Goal: Task Accomplishment & Management: Use online tool/utility

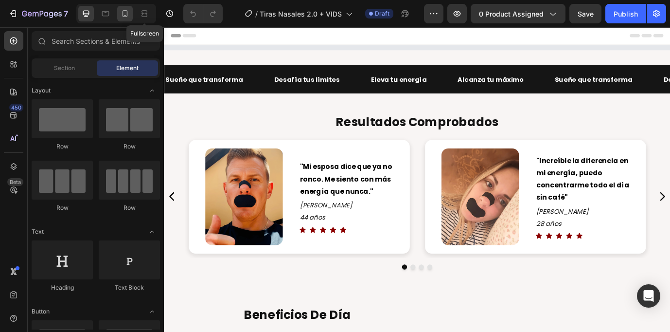
click at [122, 14] on icon at bounding box center [125, 14] width 10 height 10
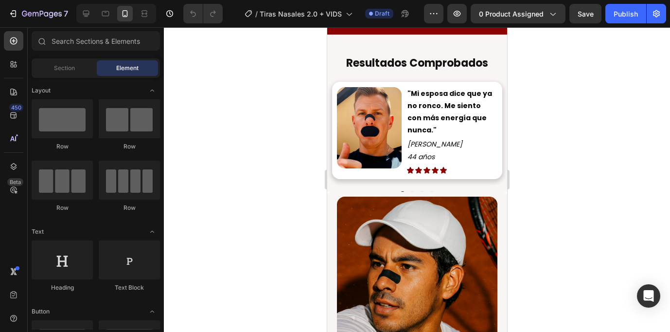
scroll to position [694, 0]
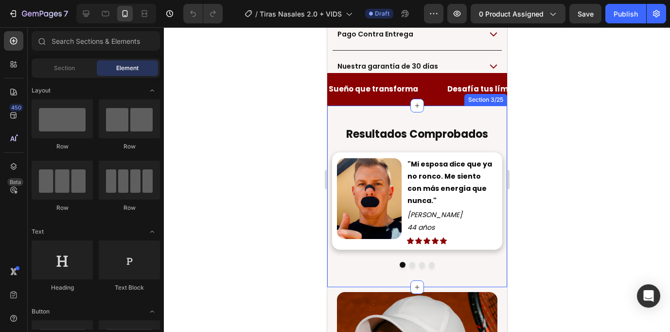
click at [385, 119] on div "Resultados Comprobados Heading Image "Mi esposa dice que ya no ronco. Me siento…" at bounding box center [417, 196] width 180 height 181
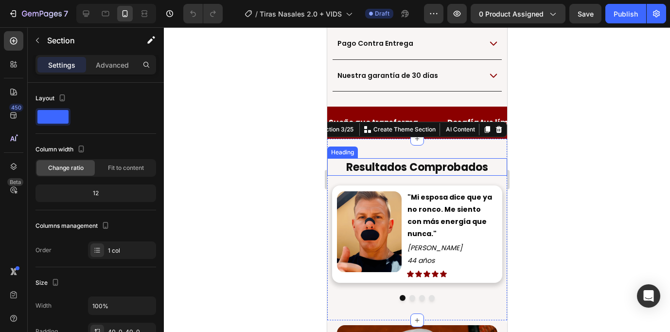
scroll to position [685, 0]
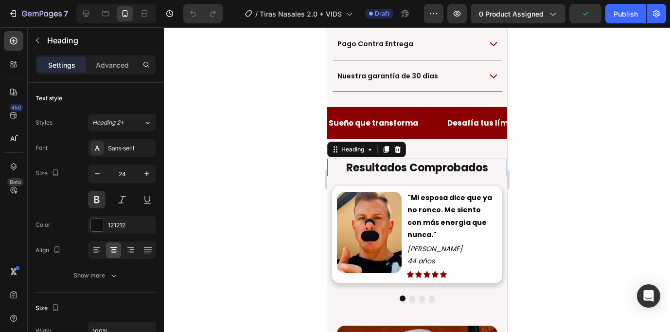
click at [386, 160] on span "Resultados Comprobados" at bounding box center [417, 167] width 142 height 15
click at [400, 146] on icon at bounding box center [398, 149] width 6 height 7
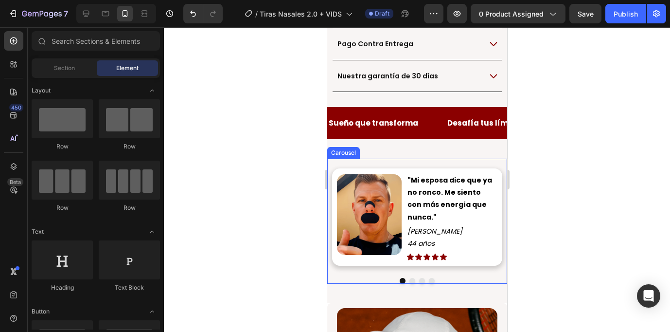
click at [392, 252] on div "Image "Mi esposa dice que ya no ronco. Me siento con más energía que nunca." Te…" at bounding box center [417, 221] width 180 height 125
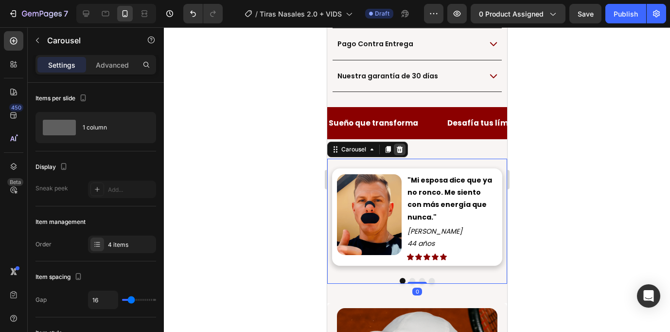
click at [401, 146] on icon at bounding box center [400, 149] width 6 height 7
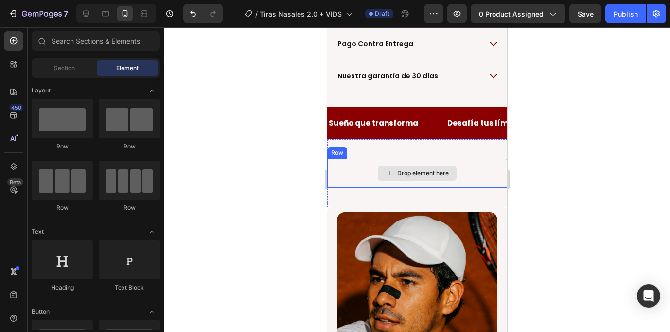
scroll to position [671, 0]
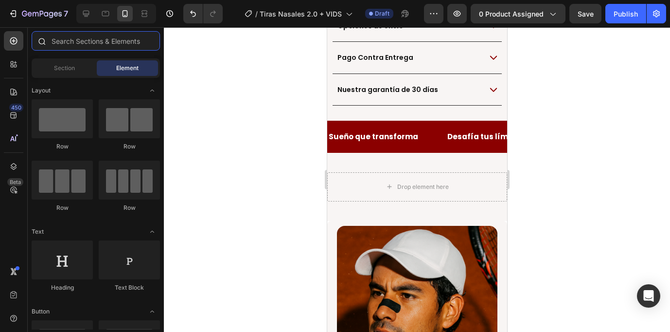
click at [90, 43] on input "text" at bounding box center [96, 40] width 128 height 19
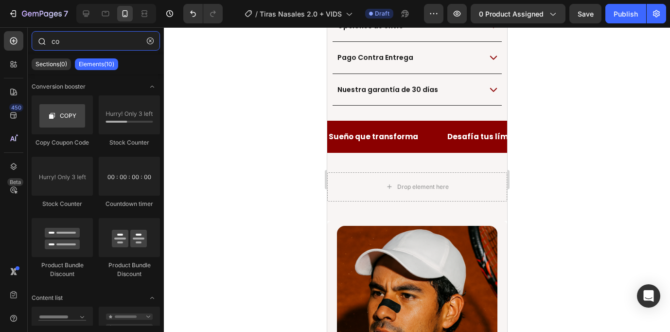
type input "c"
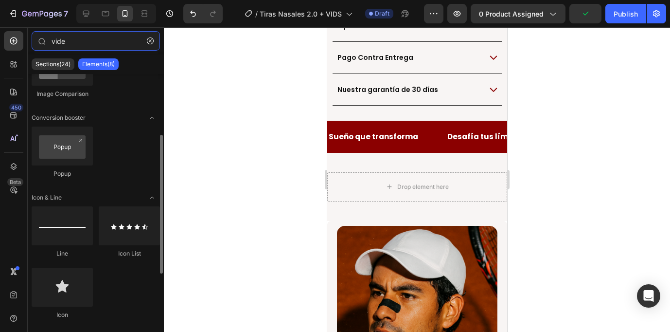
scroll to position [0, 0]
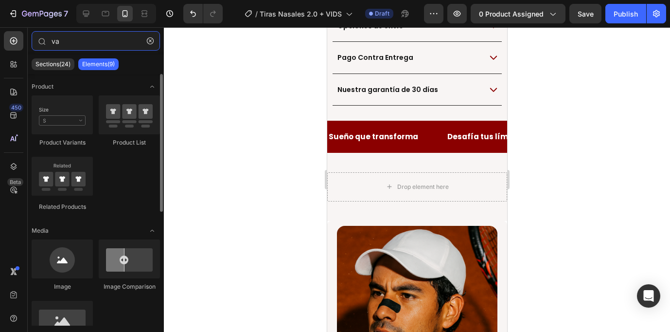
type input "v"
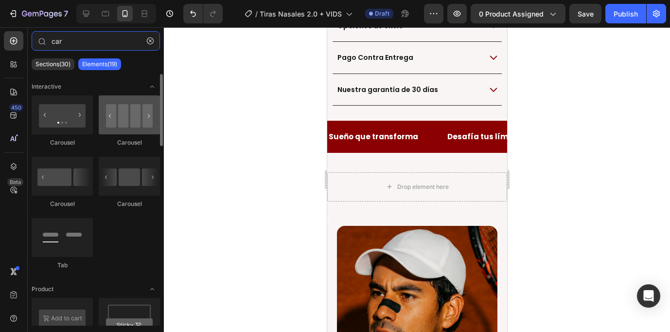
type input "car"
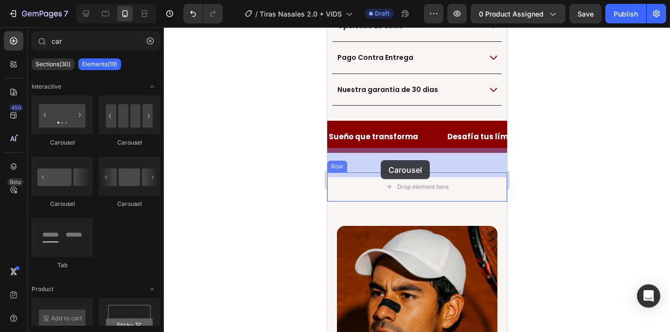
drag, startPoint x: 457, startPoint y: 149, endPoint x: 388, endPoint y: 158, distance: 69.6
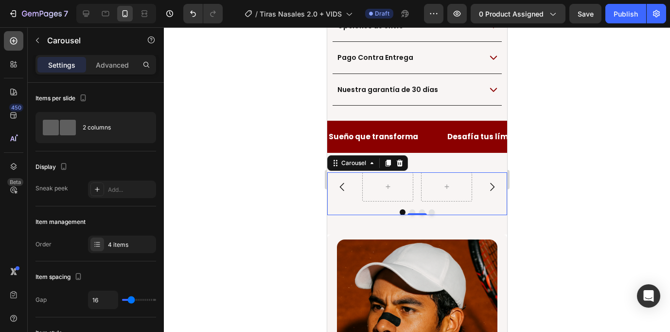
click at [14, 45] on icon at bounding box center [14, 41] width 10 height 10
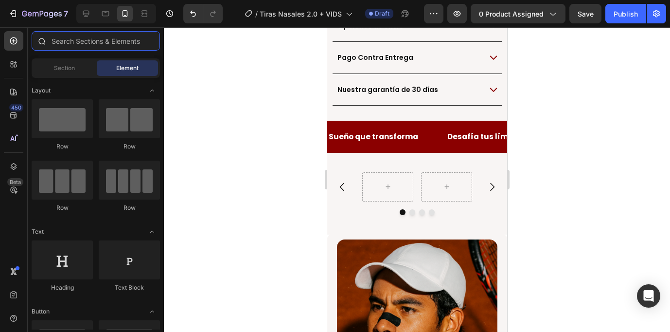
click at [99, 47] on input "text" at bounding box center [96, 40] width 128 height 19
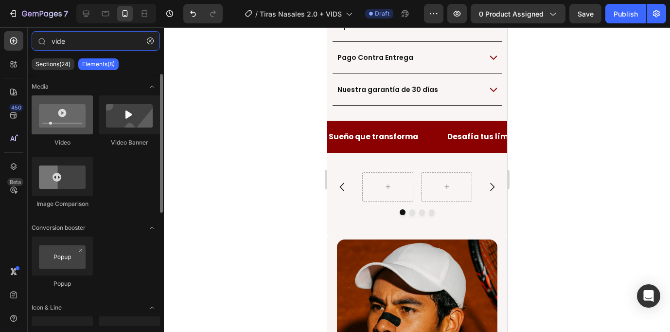
type input "vide"
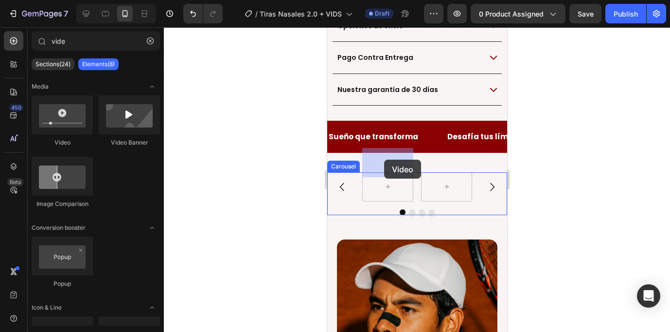
drag, startPoint x: 391, startPoint y: 144, endPoint x: 384, endPoint y: 160, distance: 16.5
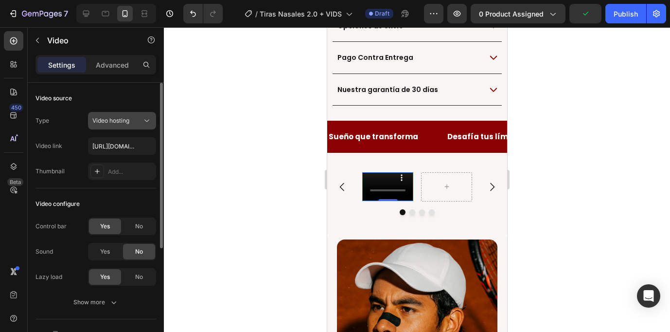
click at [126, 121] on span "Video hosting" at bounding box center [110, 120] width 37 height 7
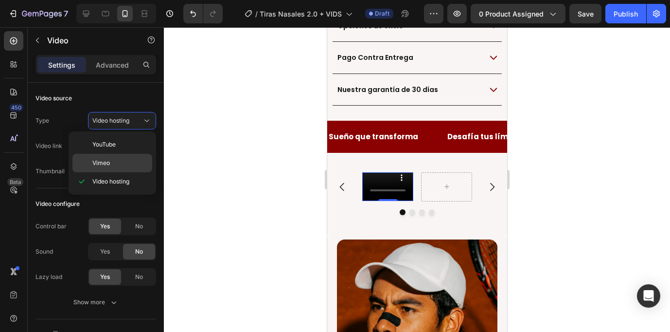
click at [100, 161] on span "Vimeo" at bounding box center [101, 163] width 18 height 9
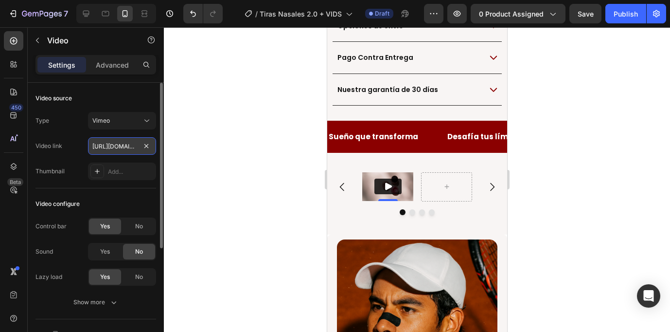
click at [125, 149] on input "[URL][DOMAIN_NAME]" at bounding box center [122, 146] width 68 height 18
click at [124, 149] on input "[URL][DOMAIN_NAME]" at bounding box center [122, 146] width 68 height 18
paste input "122273754"
type input "[URL][DOMAIN_NAME]"
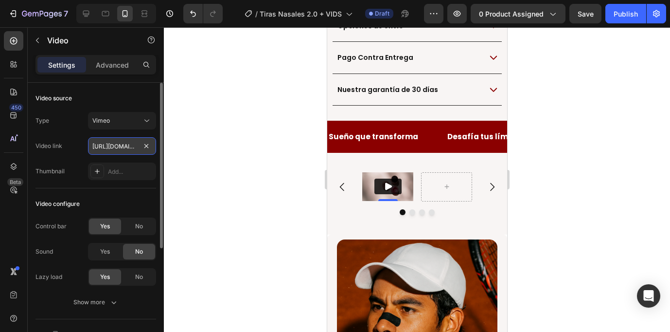
scroll to position [0, 41]
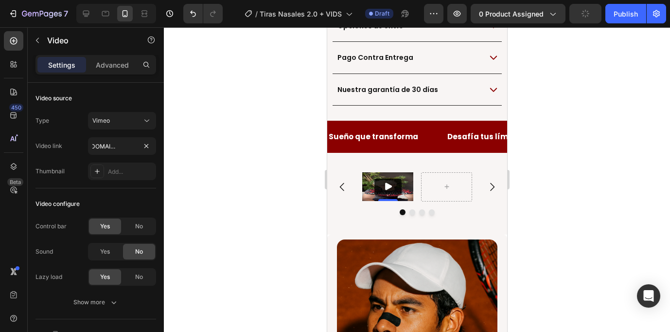
click at [198, 178] on div at bounding box center [417, 179] width 506 height 305
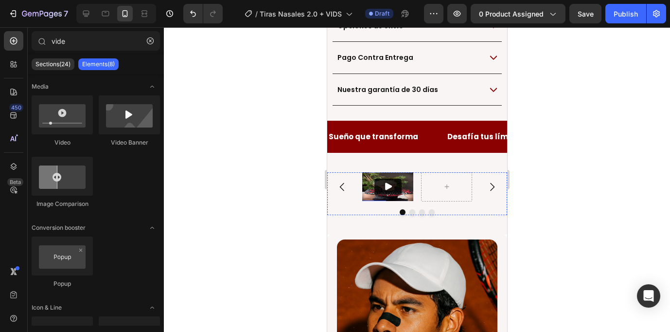
click at [365, 172] on img at bounding box center [387, 186] width 51 height 29
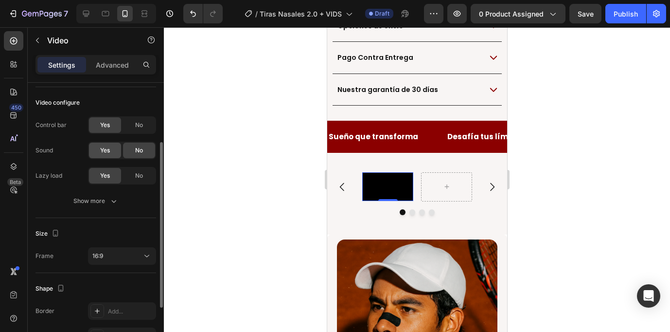
scroll to position [102, 0]
click at [109, 150] on span "Yes" at bounding box center [105, 149] width 10 height 9
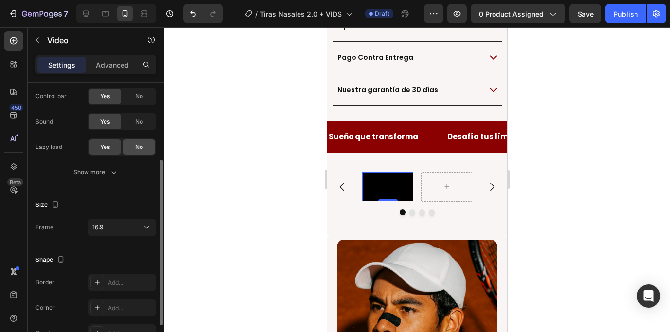
scroll to position [130, 0]
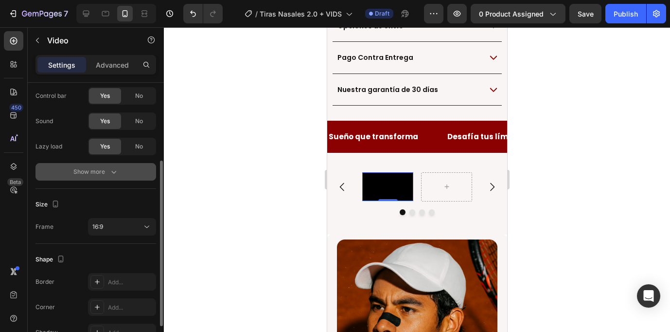
click at [105, 172] on div "Show more" at bounding box center [95, 172] width 45 height 10
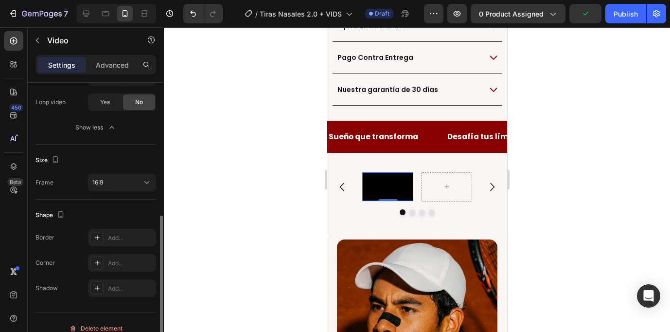
scroll to position [233, 0]
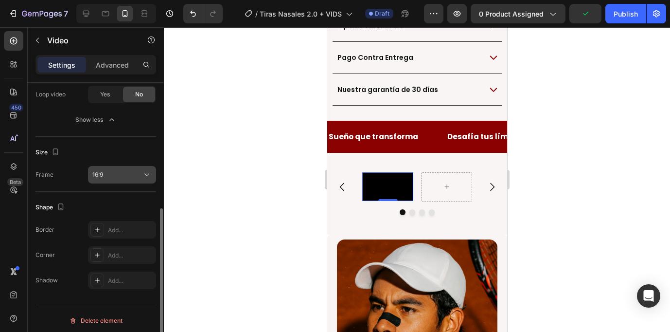
click at [128, 177] on div "16:9" at bounding box center [117, 174] width 50 height 9
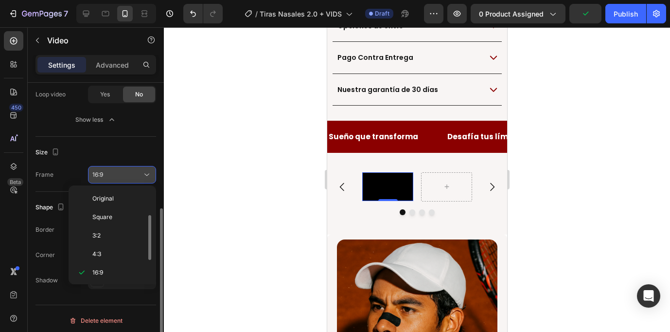
scroll to position [18, 0]
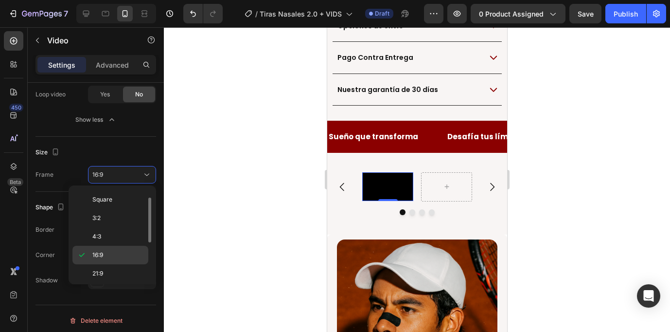
click at [112, 256] on p "16:9" at bounding box center [118, 255] width 52 height 9
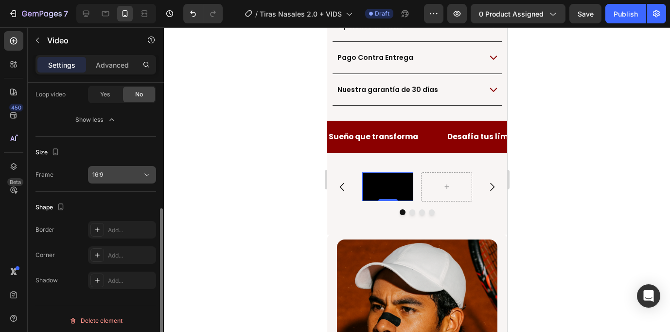
click at [133, 175] on div "16:9" at bounding box center [117, 174] width 50 height 9
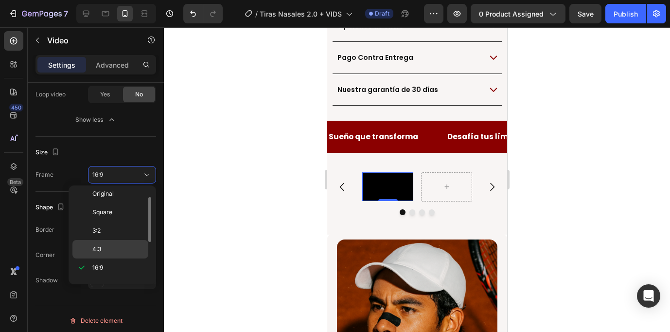
scroll to position [0, 0]
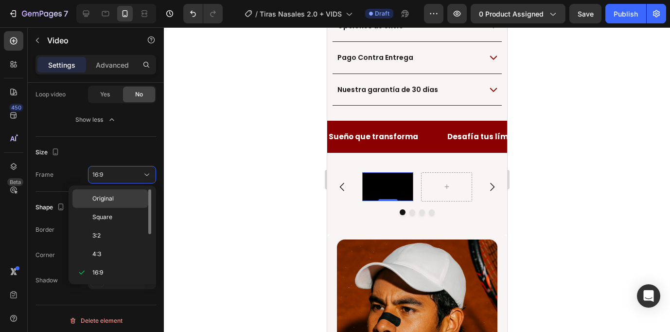
click at [119, 199] on p "Original" at bounding box center [118, 198] width 52 height 9
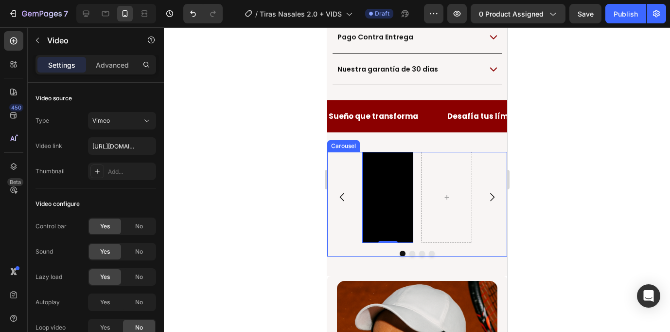
click at [343, 156] on div "Video 0" at bounding box center [417, 197] width 180 height 91
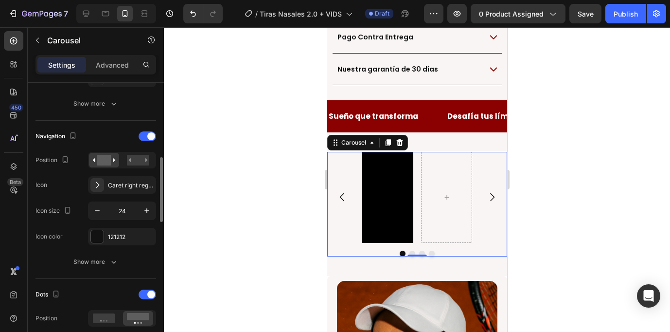
scroll to position [321, 0]
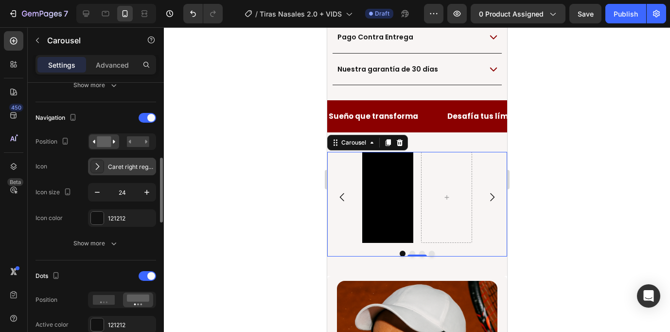
click at [123, 165] on div "Caret right regular" at bounding box center [131, 166] width 46 height 9
click at [143, 120] on div at bounding box center [148, 118] width 18 height 10
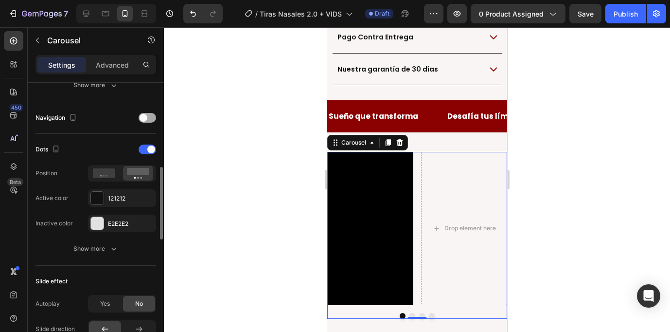
click at [147, 118] on div at bounding box center [148, 118] width 18 height 10
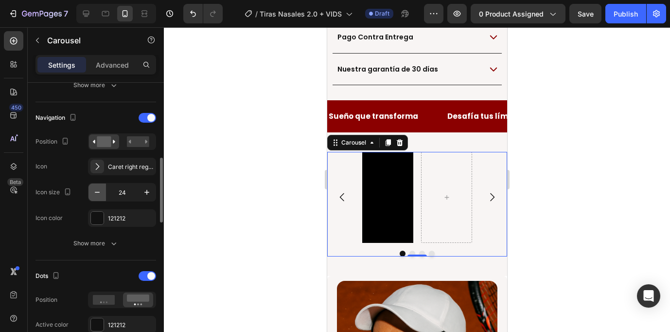
click at [98, 192] on icon "button" at bounding box center [97, 192] width 5 height 1
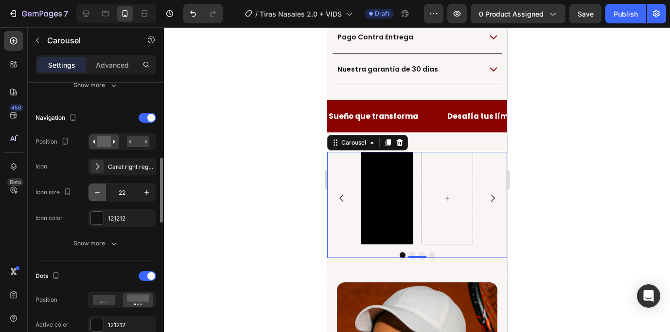
click at [98, 192] on icon "button" at bounding box center [97, 192] width 5 height 1
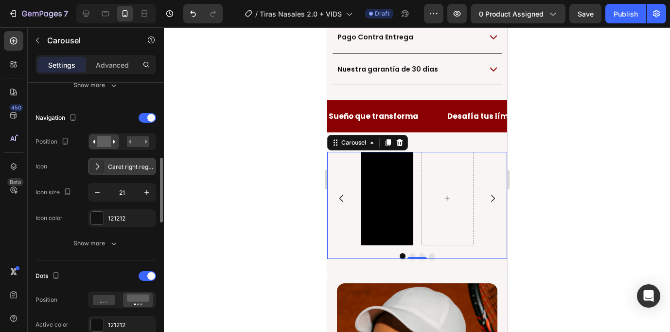
click at [100, 168] on icon at bounding box center [97, 167] width 10 height 10
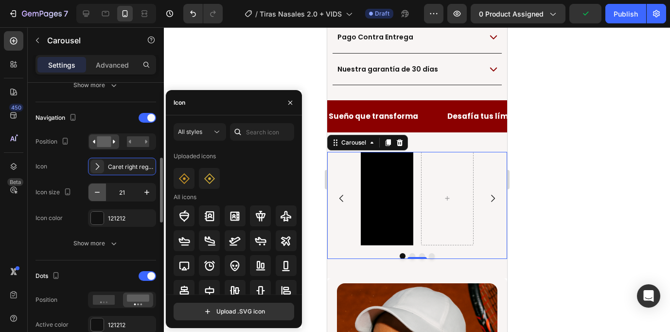
click at [100, 193] on icon "button" at bounding box center [97, 192] width 10 height 10
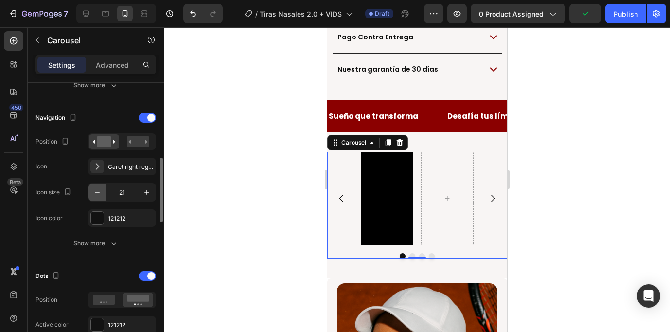
type input "20"
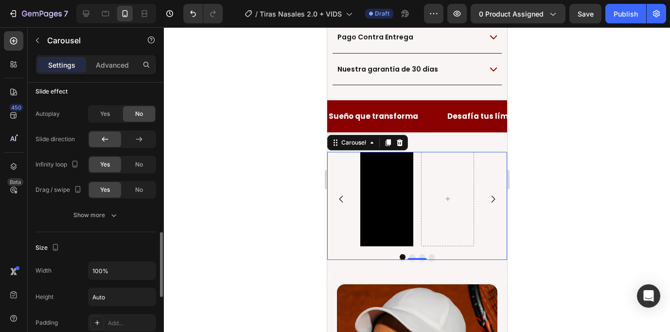
scroll to position [689, 0]
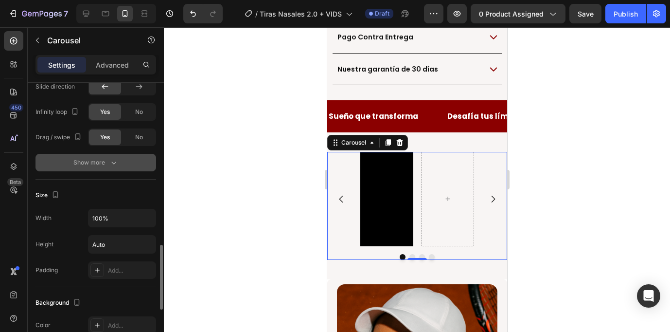
click at [116, 165] on icon "button" at bounding box center [114, 163] width 10 height 10
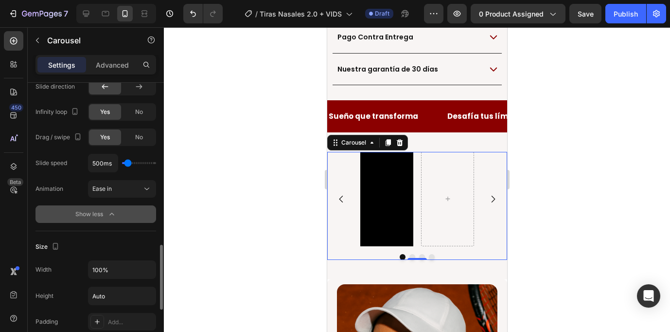
click at [104, 216] on div "Show less" at bounding box center [95, 214] width 41 height 10
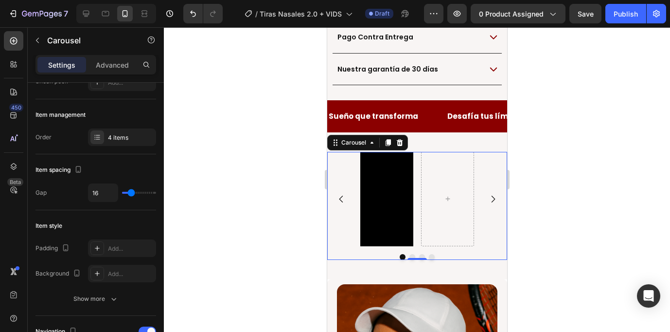
scroll to position [0, 0]
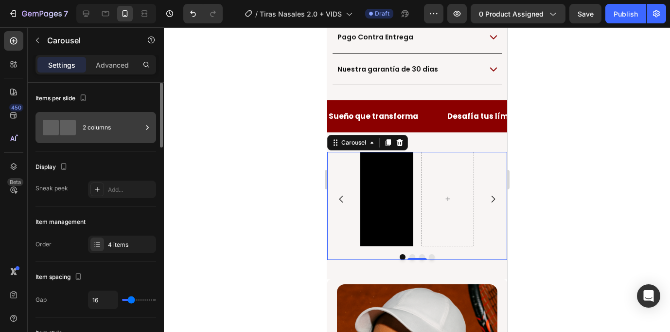
click at [120, 134] on div "2 columns" at bounding box center [112, 127] width 59 height 22
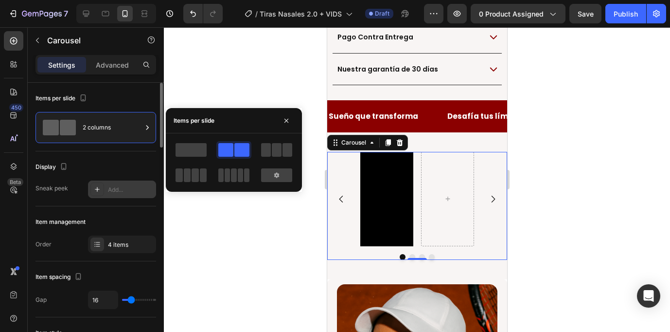
click at [126, 191] on div "Add..." at bounding box center [131, 189] width 46 height 9
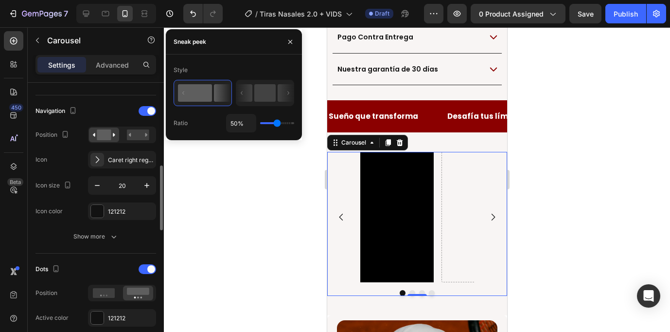
scroll to position [336, 0]
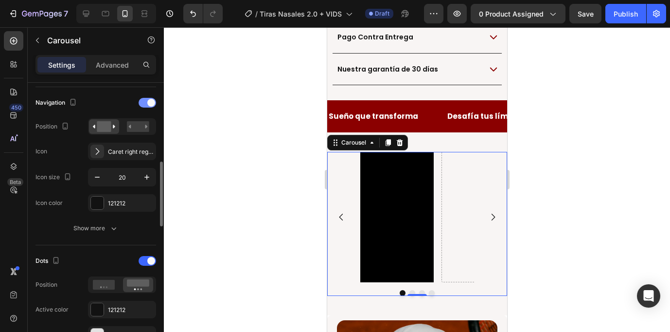
click at [147, 105] on div at bounding box center [148, 103] width 18 height 10
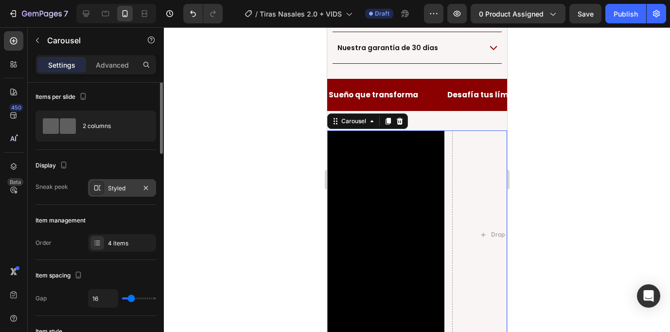
scroll to position [0, 0]
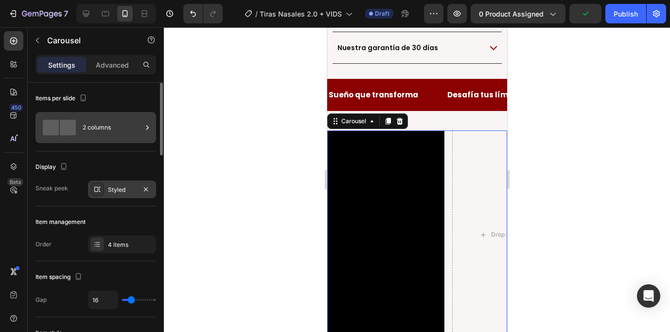
click at [99, 134] on div "2 columns" at bounding box center [112, 127] width 59 height 22
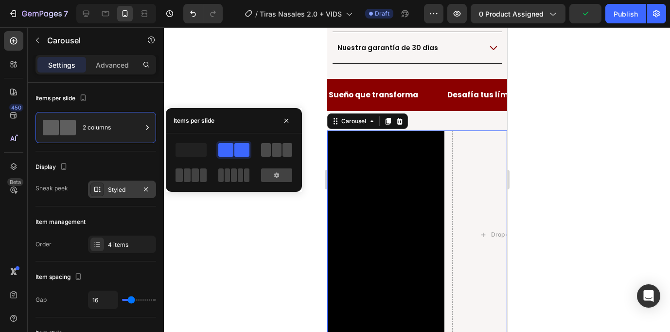
click at [282, 152] on div at bounding box center [276, 150] width 31 height 14
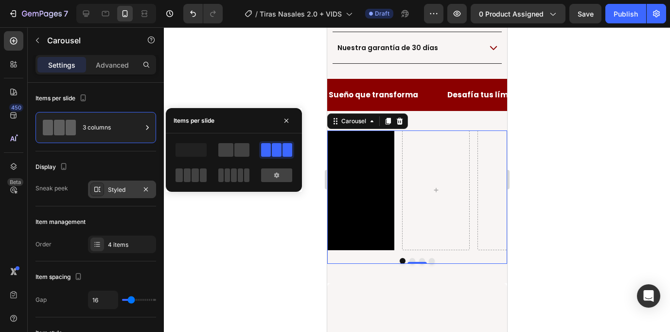
click at [244, 252] on div at bounding box center [417, 179] width 506 height 305
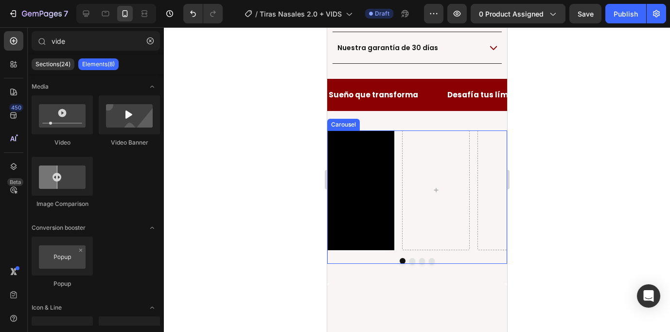
scroll to position [696, 0]
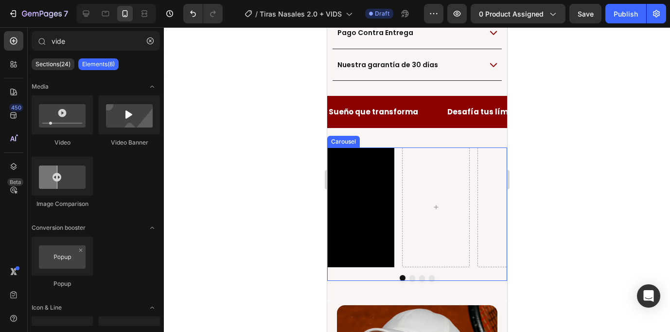
click at [397, 147] on div "Video" at bounding box center [417, 207] width 180 height 120
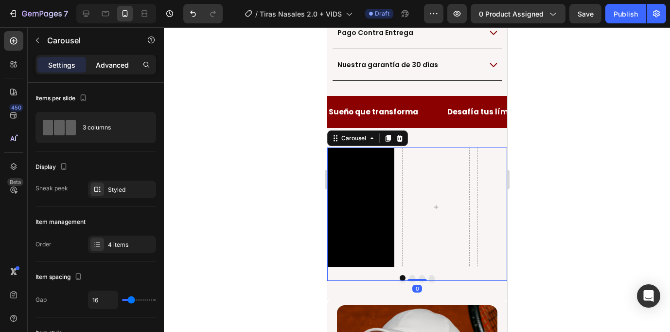
click at [118, 62] on p "Advanced" at bounding box center [112, 65] width 33 height 10
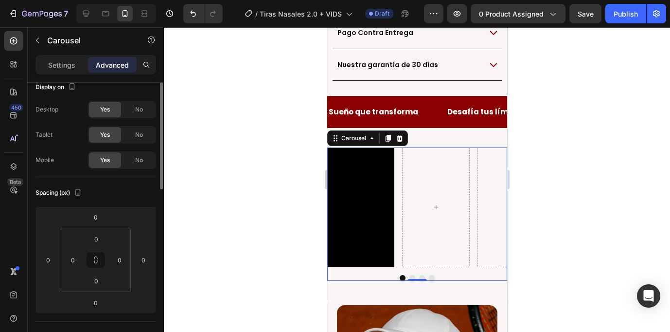
scroll to position [0, 0]
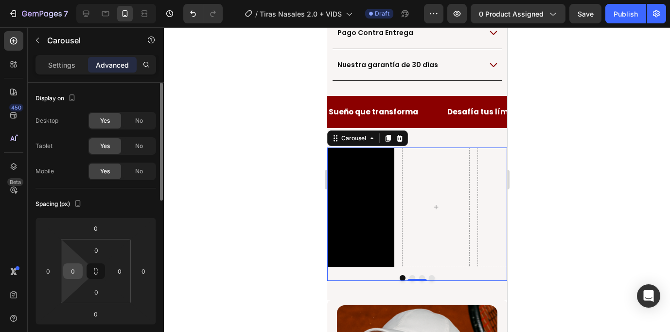
click at [73, 268] on input "0" at bounding box center [73, 271] width 15 height 15
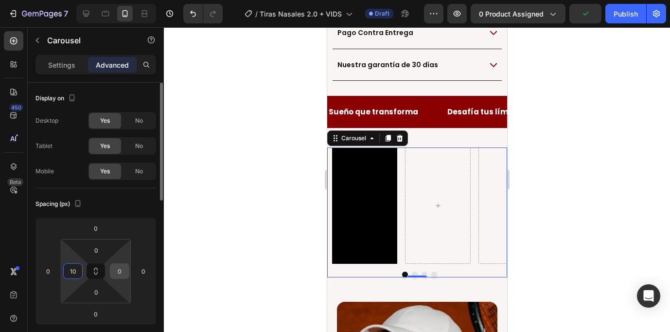
type input "10"
click at [118, 271] on input "0" at bounding box center [119, 271] width 15 height 15
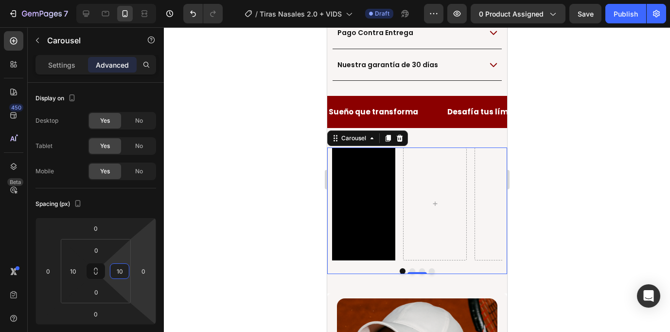
type input "1"
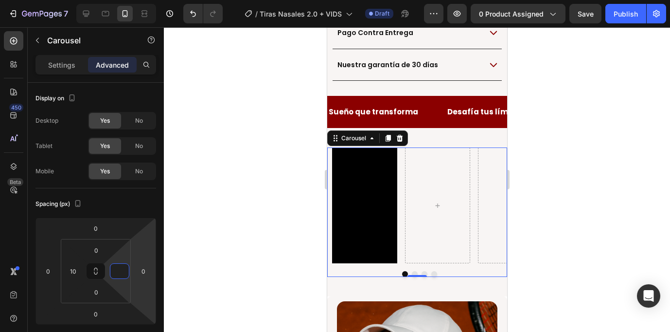
type input "0"
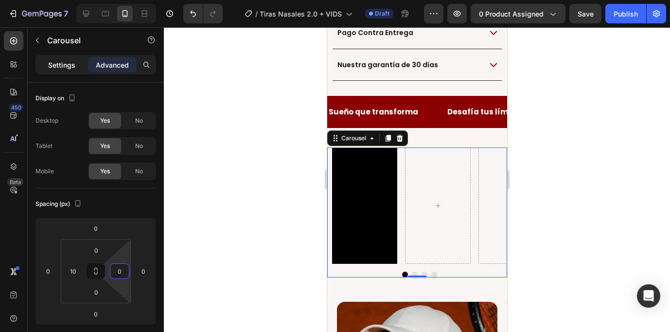
click at [71, 64] on p "Settings" at bounding box center [61, 65] width 27 height 10
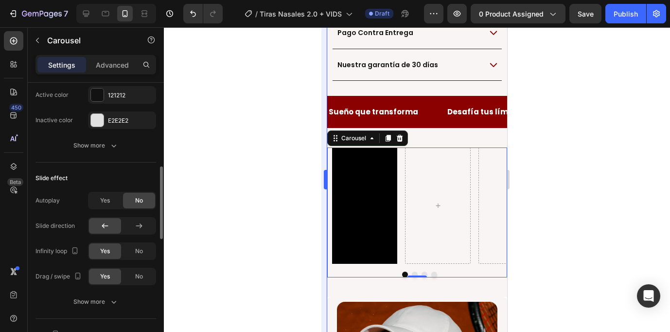
scroll to position [438, 0]
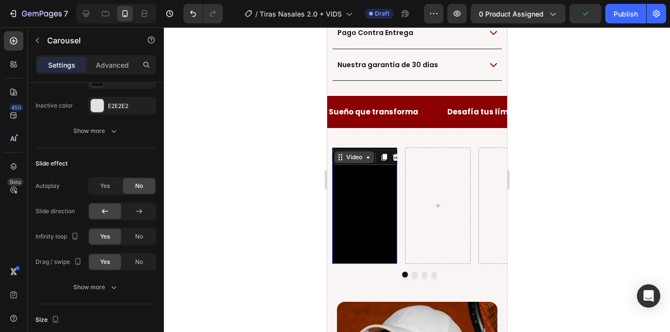
click at [344, 153] on div "Video" at bounding box center [354, 157] width 20 height 9
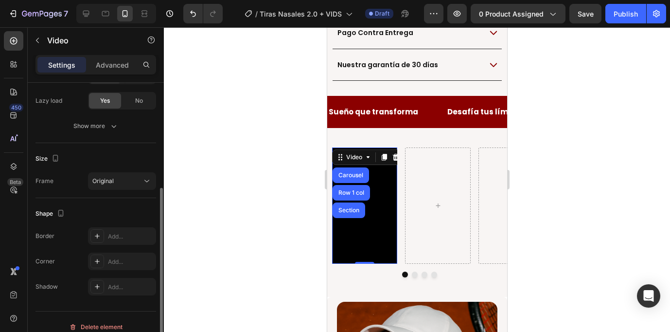
scroll to position [186, 0]
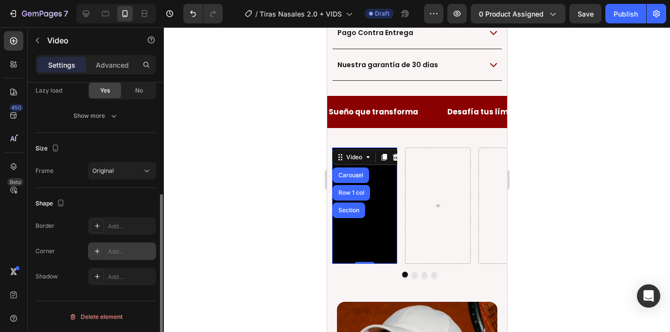
click at [125, 253] on div "Add..." at bounding box center [131, 251] width 46 height 9
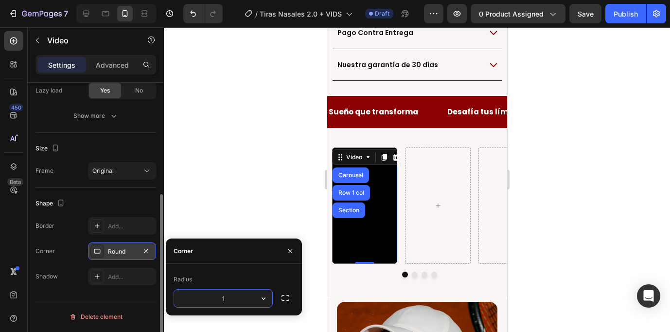
type input "10"
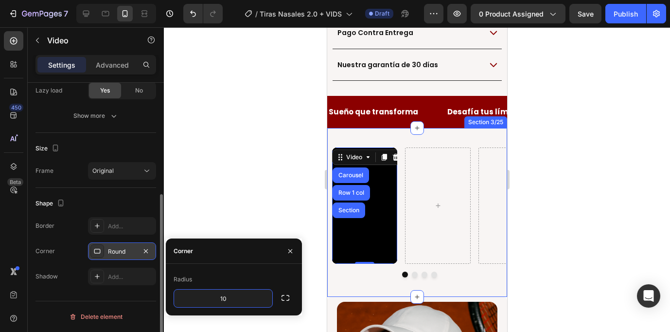
click at [346, 254] on div "Video Carousel Row 1 col Section 0 Carousel Row Ellos Ya Sienten La Diferencia …" at bounding box center [417, 212] width 180 height 169
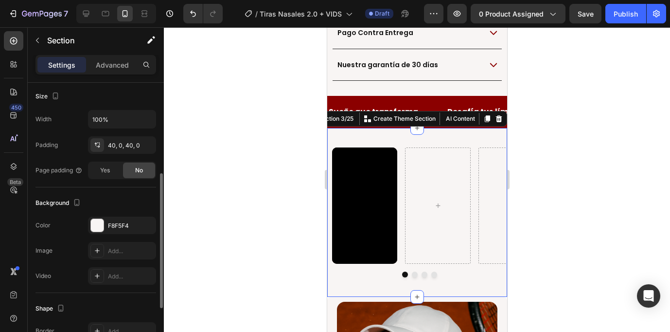
scroll to position [0, 0]
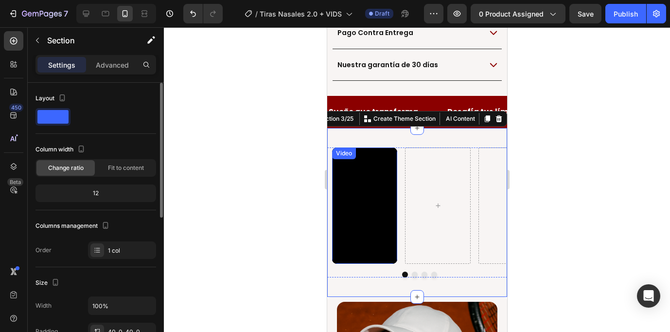
click at [343, 149] on div "Video" at bounding box center [344, 153] width 20 height 9
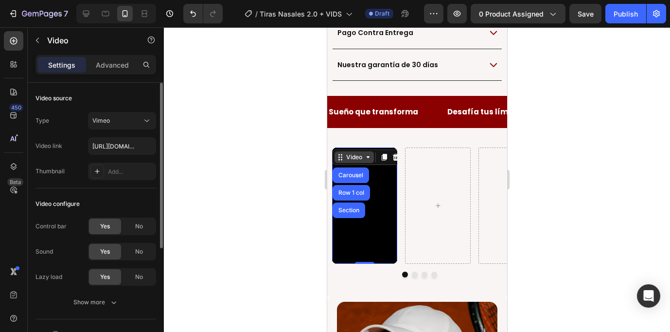
click at [359, 153] on div "Video" at bounding box center [354, 157] width 20 height 9
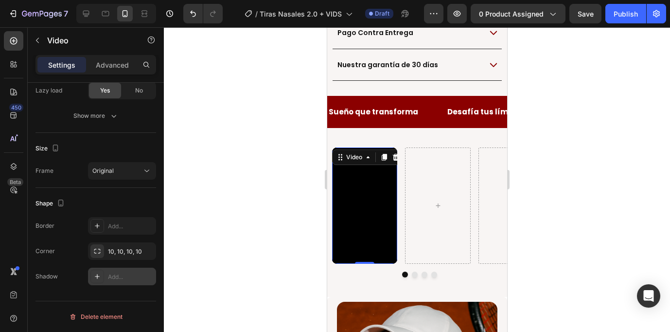
click at [126, 277] on div "Add..." at bounding box center [131, 276] width 46 height 9
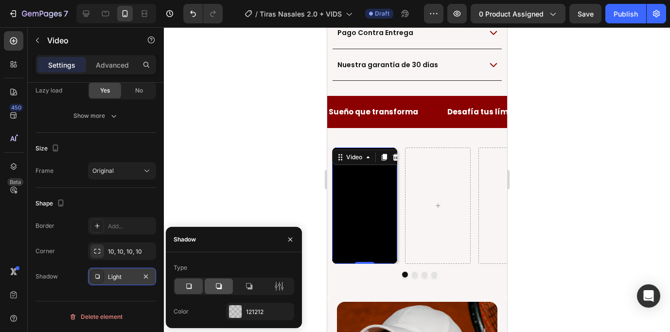
click at [222, 289] on icon at bounding box center [219, 286] width 10 height 10
click at [243, 283] on div at bounding box center [249, 286] width 28 height 16
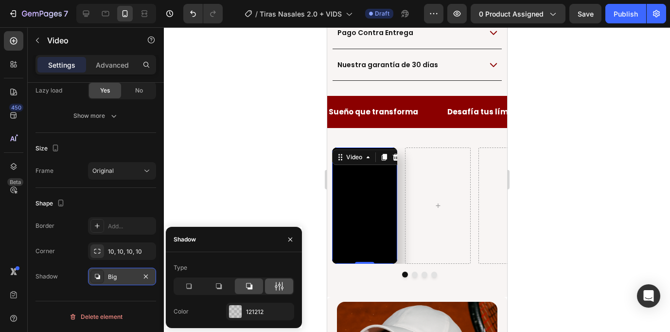
click at [283, 281] on icon at bounding box center [279, 286] width 10 height 10
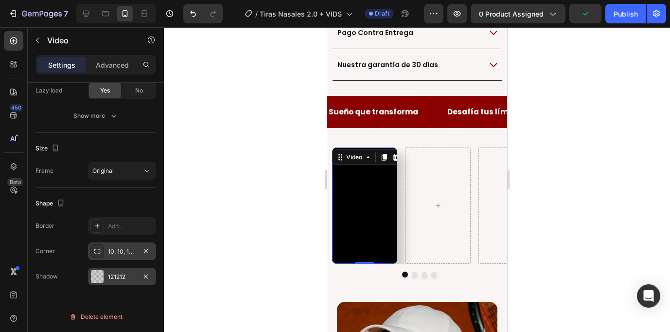
click at [136, 247] on div "10, 10, 10, 10" at bounding box center [122, 251] width 28 height 9
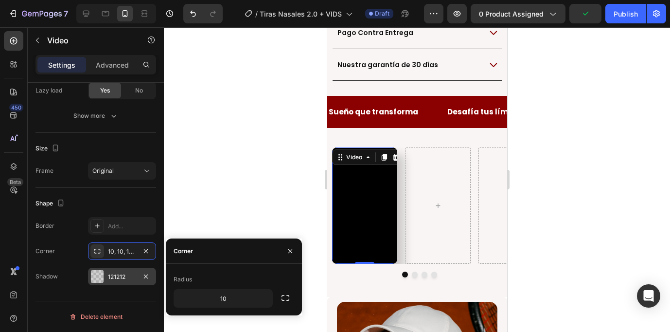
click at [114, 274] on div "121212" at bounding box center [122, 276] width 28 height 9
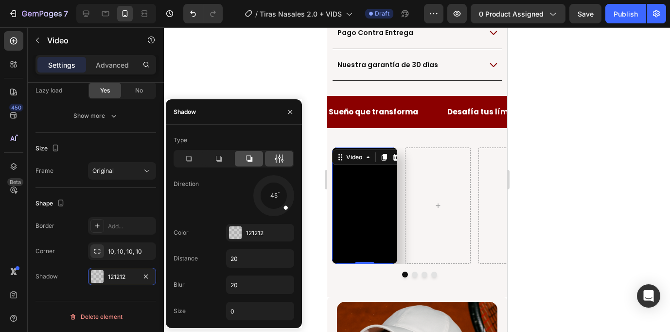
click at [249, 160] on icon at bounding box center [249, 159] width 6 height 6
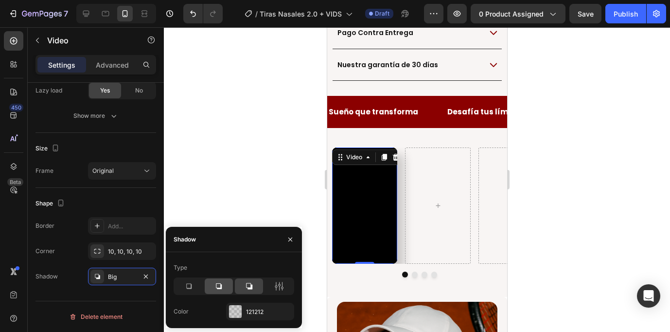
click at [216, 291] on div at bounding box center [219, 286] width 28 height 16
click at [191, 290] on icon at bounding box center [189, 286] width 10 height 10
click at [209, 287] on div at bounding box center [219, 286] width 28 height 16
click at [213, 140] on div at bounding box center [417, 179] width 506 height 305
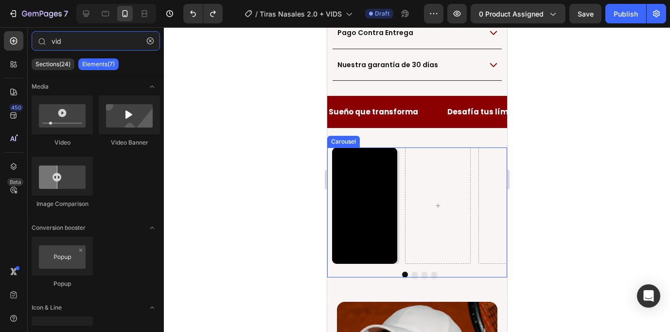
type input "vid"
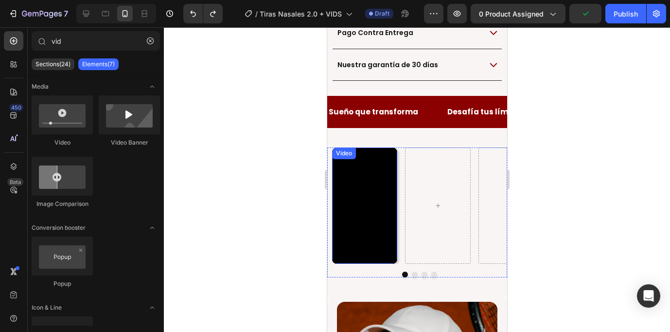
click at [344, 149] on div "Video" at bounding box center [344, 153] width 20 height 9
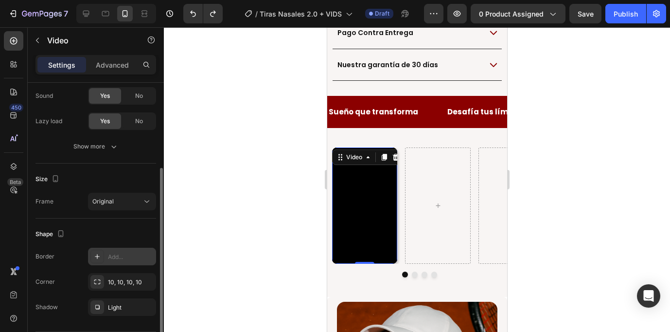
scroll to position [157, 0]
click at [121, 253] on div "Add..." at bounding box center [131, 255] width 46 height 9
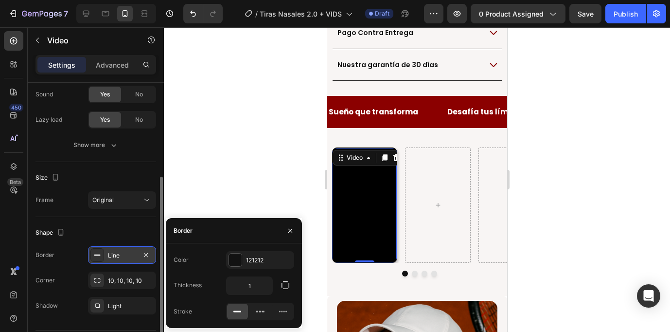
click at [236, 191] on div at bounding box center [417, 179] width 506 height 305
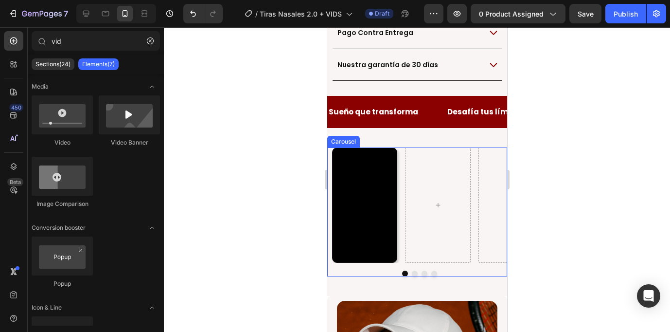
click at [414, 271] on button "Dot" at bounding box center [415, 274] width 6 height 6
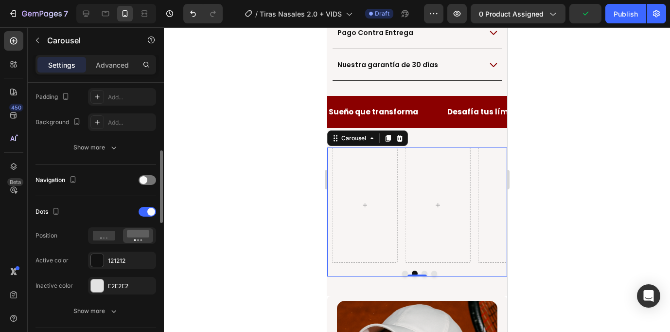
scroll to position [263, 0]
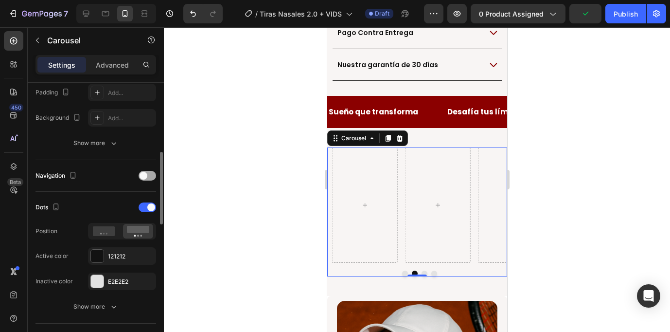
click at [145, 173] on span at bounding box center [144, 176] width 8 height 8
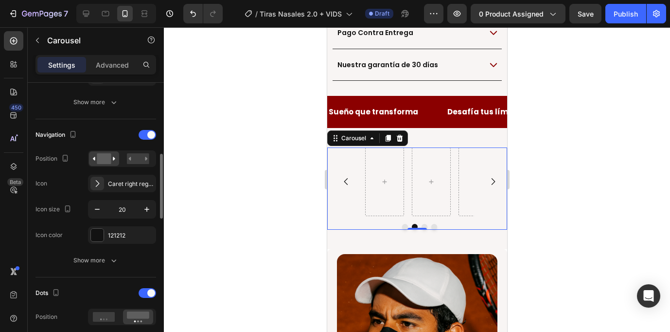
scroll to position [304, 0]
click at [138, 160] on rect at bounding box center [138, 158] width 22 height 11
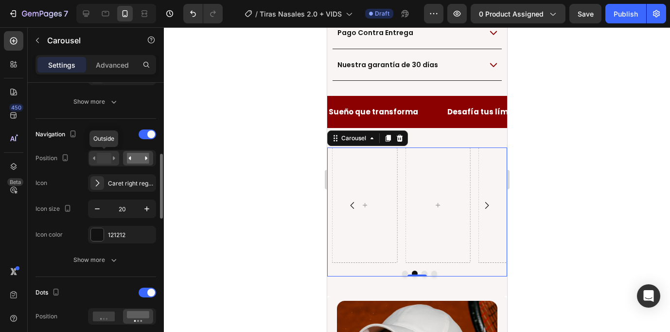
click at [108, 162] on rect at bounding box center [104, 158] width 14 height 11
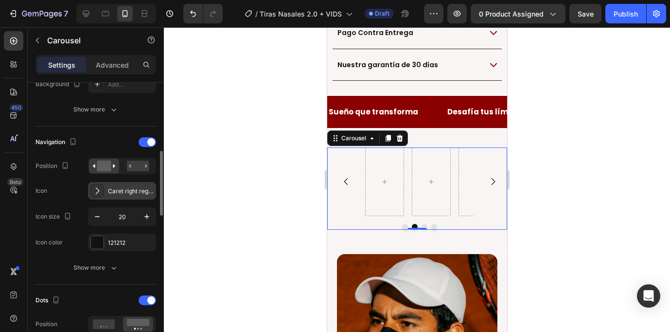
scroll to position [293, 0]
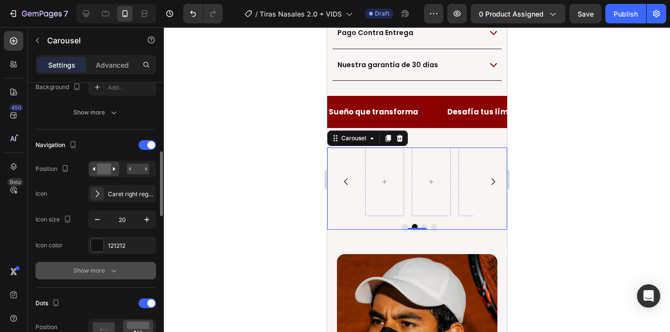
click at [102, 273] on div "Show more" at bounding box center [95, 271] width 45 height 10
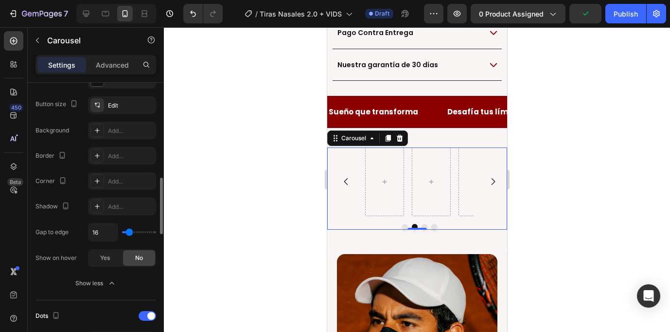
scroll to position [457, 0]
type input "6"
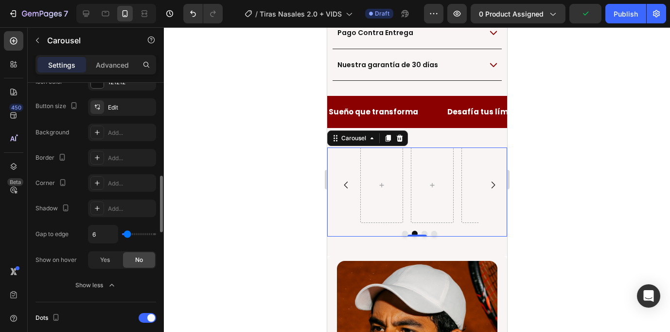
type input "0"
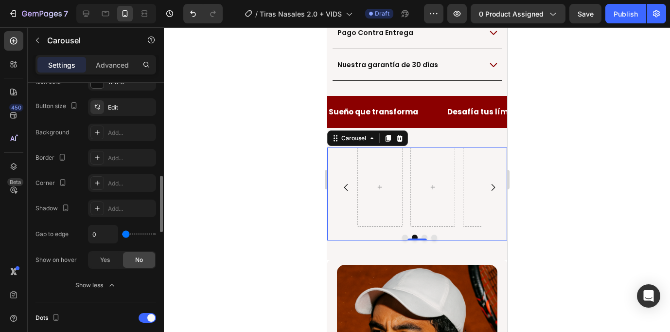
drag, startPoint x: 127, startPoint y: 235, endPoint x: 117, endPoint y: 234, distance: 10.2
type input "0"
click at [122, 234] on input "range" at bounding box center [139, 234] width 34 height 2
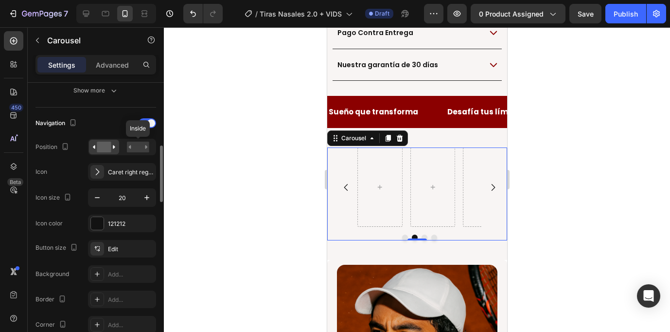
scroll to position [314, 0]
click at [154, 124] on span at bounding box center [151, 124] width 8 height 8
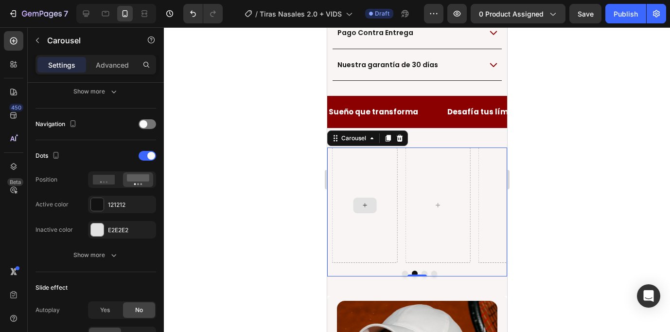
click at [351, 147] on div at bounding box center [364, 204] width 65 height 115
click at [445, 192] on div at bounding box center [437, 204] width 65 height 115
click at [405, 246] on div "Video Carousel 0" at bounding box center [417, 211] width 180 height 129
click at [405, 271] on button "Dot" at bounding box center [405, 274] width 6 height 6
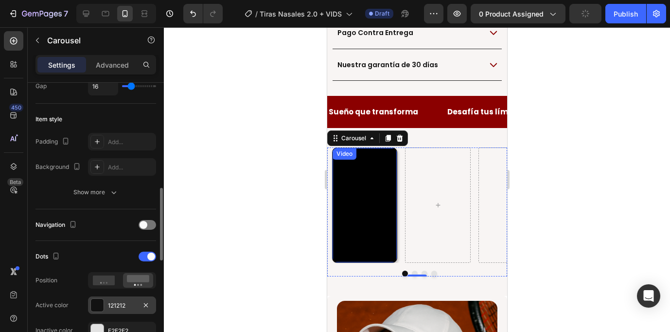
scroll to position [0, 0]
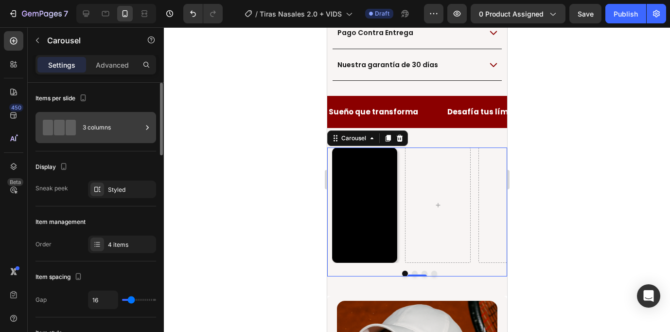
click at [113, 124] on div "3 columns" at bounding box center [112, 127] width 59 height 22
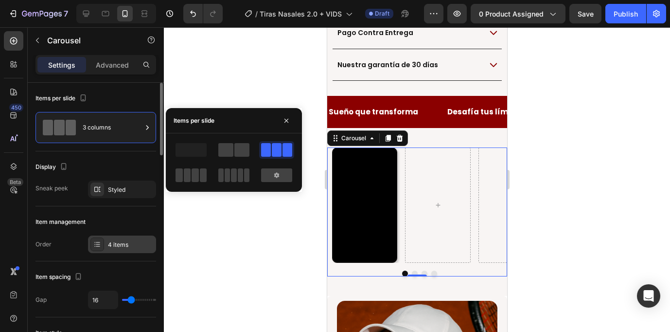
click at [125, 248] on div "4 items" at bounding box center [131, 244] width 46 height 9
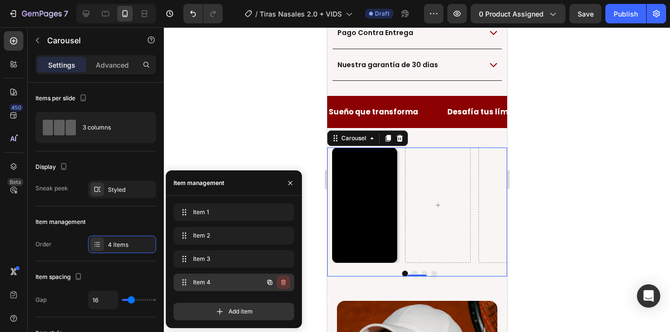
click at [282, 283] on icon "button" at bounding box center [284, 282] width 8 height 8
click at [276, 282] on div "Delete" at bounding box center [277, 282] width 18 height 9
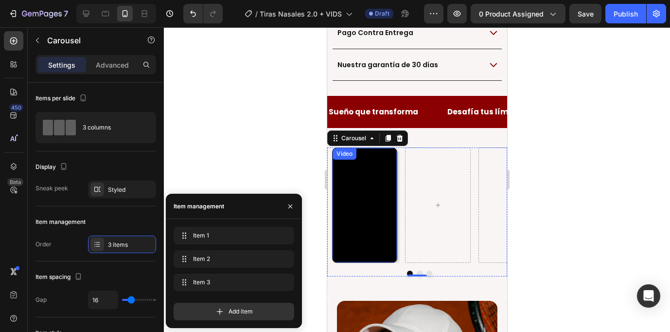
click at [351, 149] on div "Video" at bounding box center [344, 153] width 20 height 9
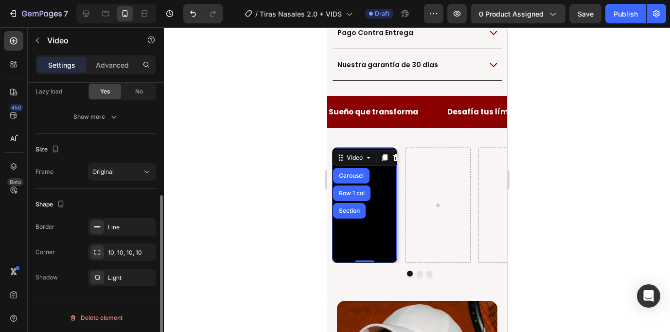
scroll to position [186, 0]
click at [121, 169] on div "Original" at bounding box center [117, 170] width 50 height 9
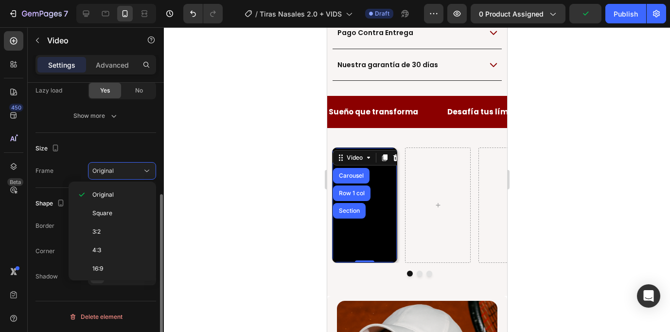
click at [52, 190] on div "Shape Border Line Corner 10, 10, 10, 10 Shadow Light" at bounding box center [96, 240] width 121 height 105
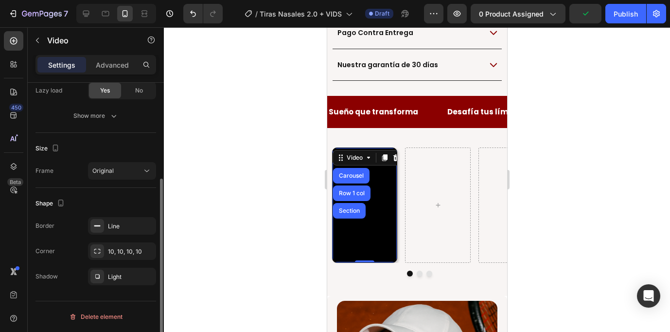
scroll to position [0, 0]
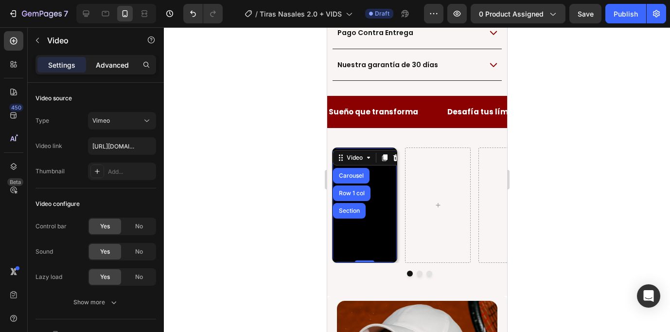
click at [120, 70] on div "Advanced" at bounding box center [112, 65] width 49 height 16
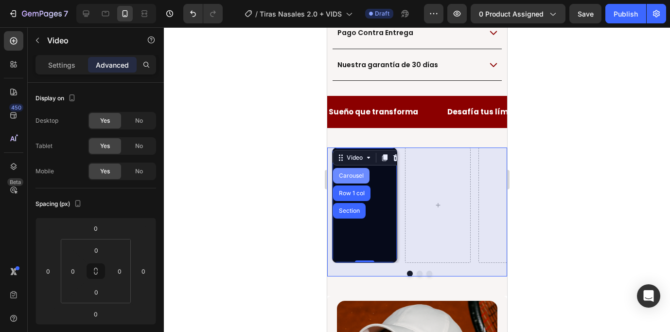
click at [361, 173] on div "Carousel" at bounding box center [351, 176] width 29 height 6
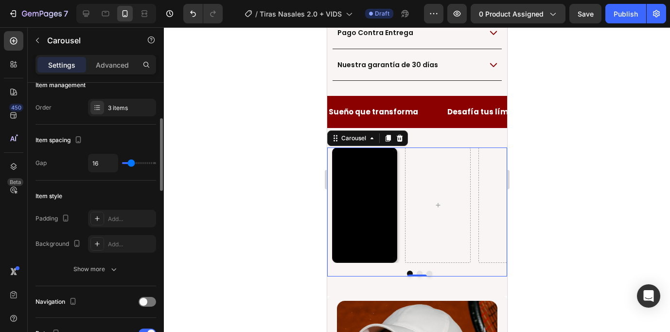
scroll to position [117, 0]
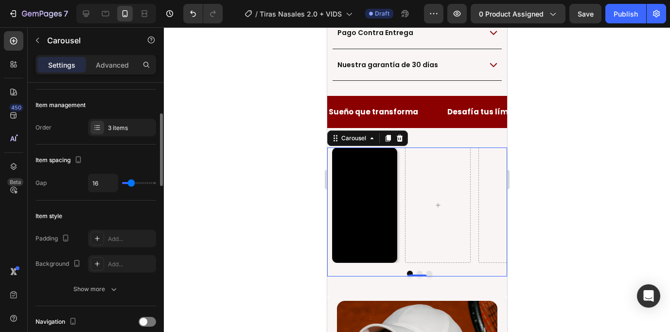
type input "32"
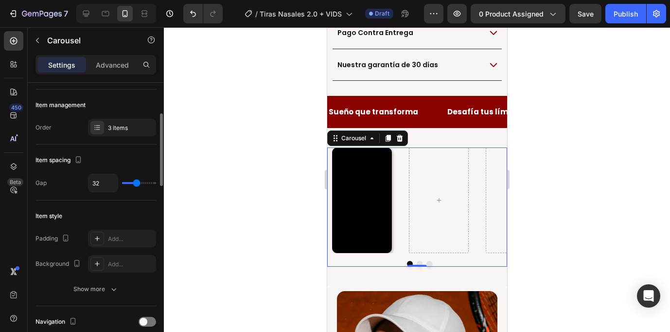
type input "35"
type input "36"
type input "27"
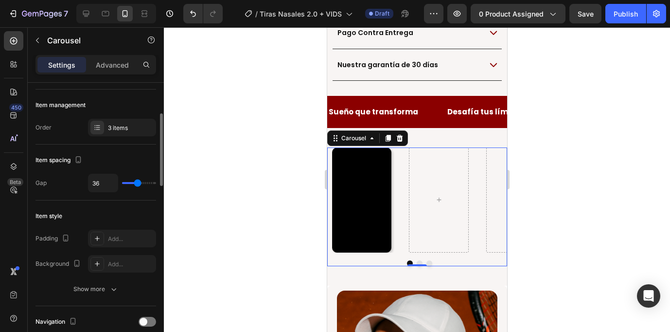
type input "27"
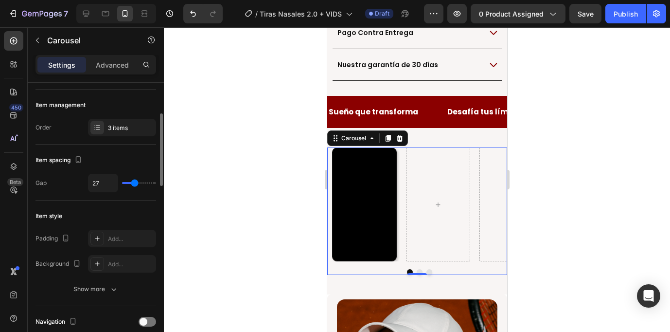
type input "19"
type input "14"
type input "11"
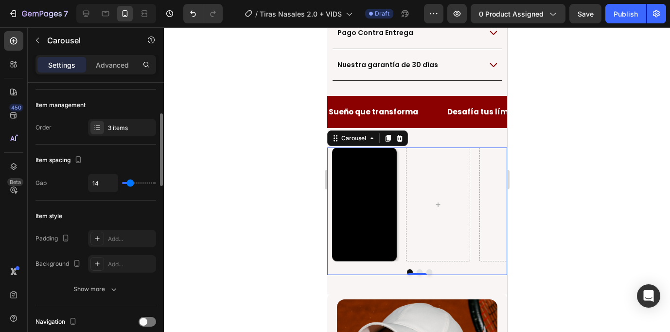
type input "11"
type input "8"
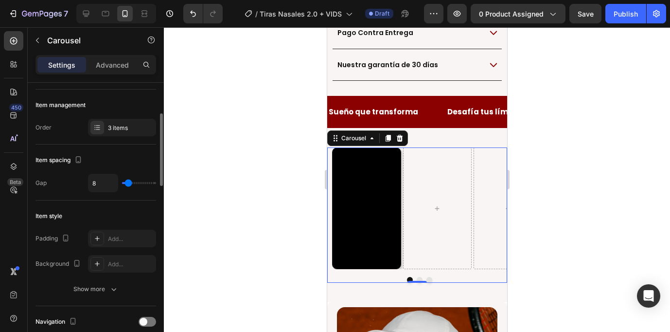
type input "4"
type input "2"
type input "1"
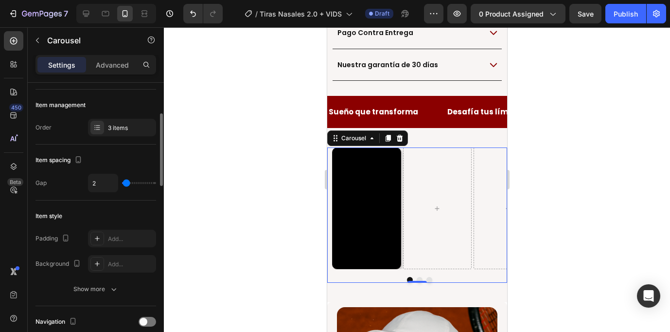
type input "1"
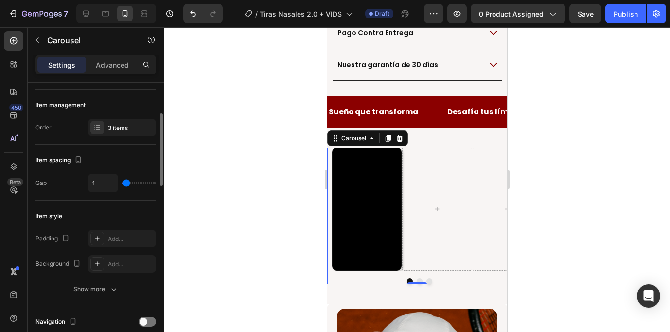
type input "3"
type input "5"
type input "6"
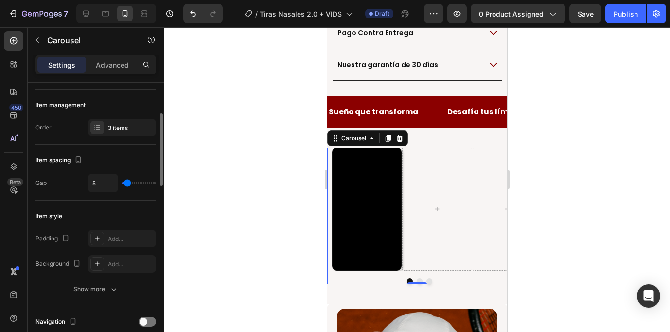
type input "6"
type input "7"
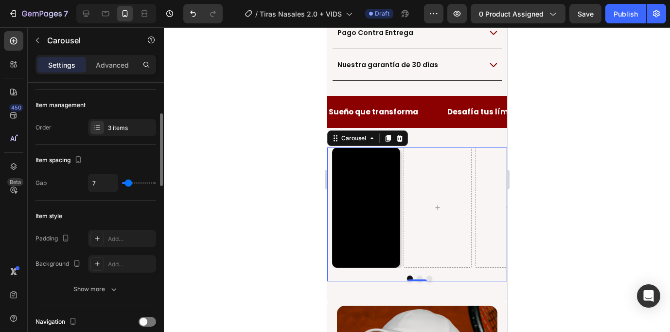
type input "8"
type input "9"
type input "10"
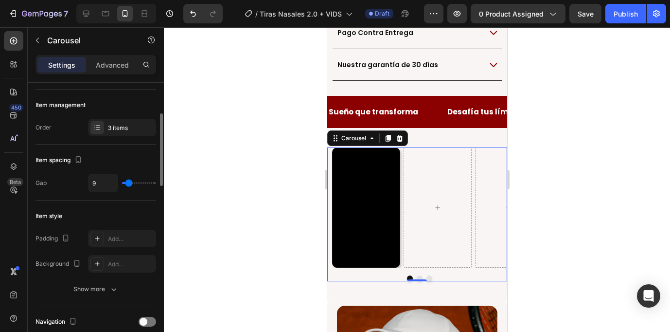
type input "10"
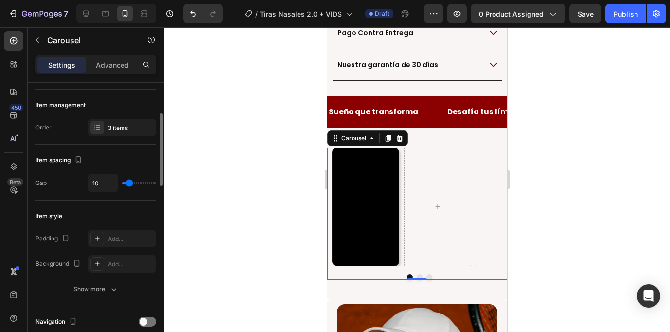
type input "11"
type input "13"
type input "14"
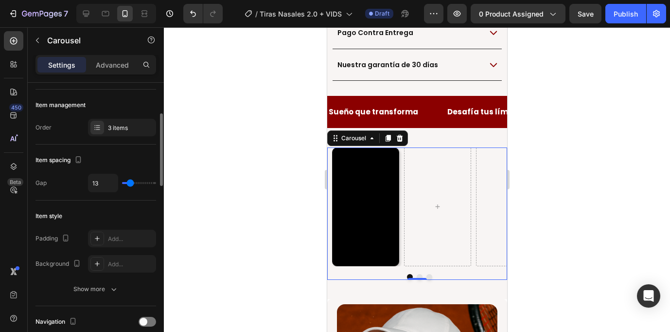
type input "14"
type input "15"
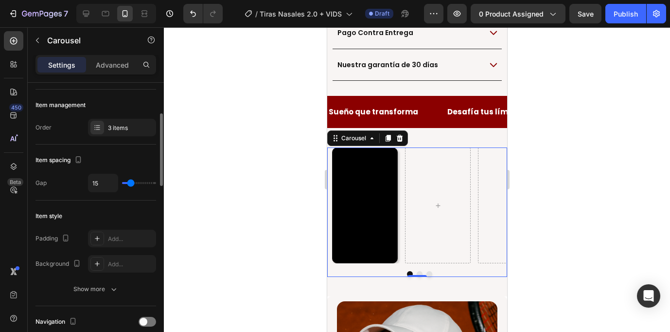
type input "15"
click at [131, 184] on input "range" at bounding box center [139, 183] width 34 height 2
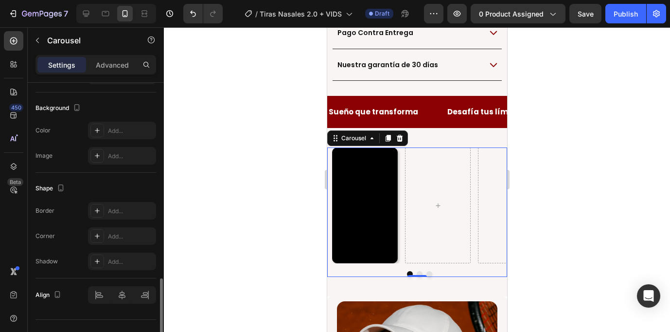
scroll to position [754, 0]
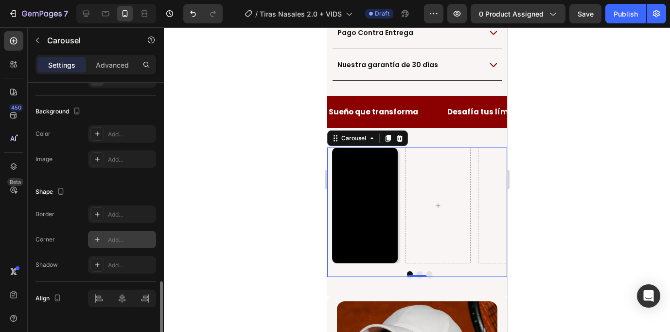
click at [119, 239] on div "Add..." at bounding box center [131, 239] width 46 height 9
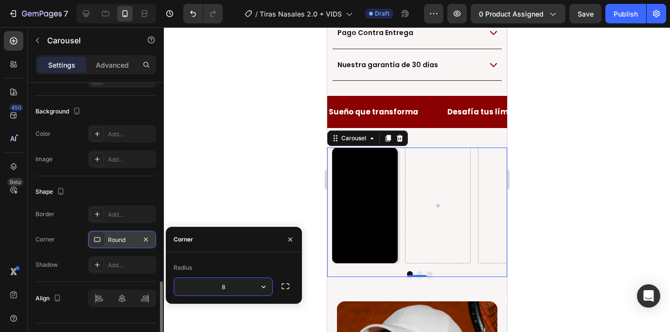
click at [121, 238] on div "Round" at bounding box center [122, 239] width 28 height 9
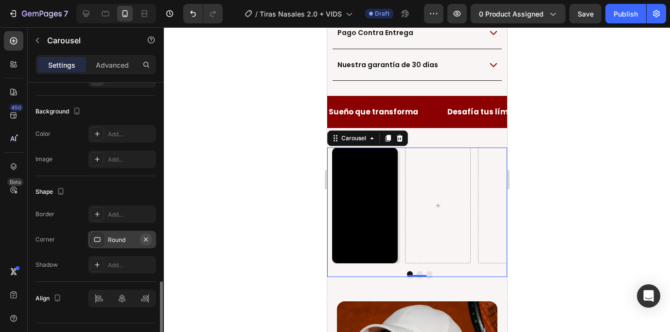
click at [146, 239] on icon "button" at bounding box center [146, 239] width 4 height 4
click at [120, 214] on div "Add..." at bounding box center [131, 214] width 46 height 9
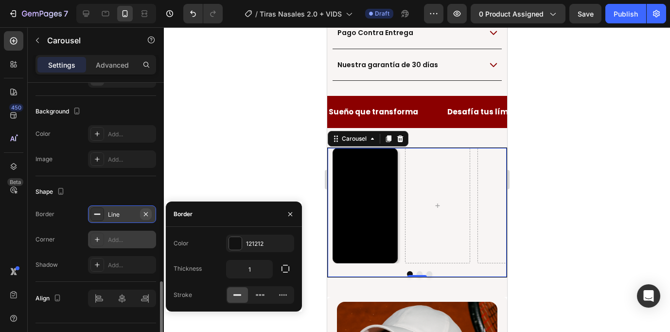
click at [145, 215] on icon "button" at bounding box center [146, 214] width 8 height 8
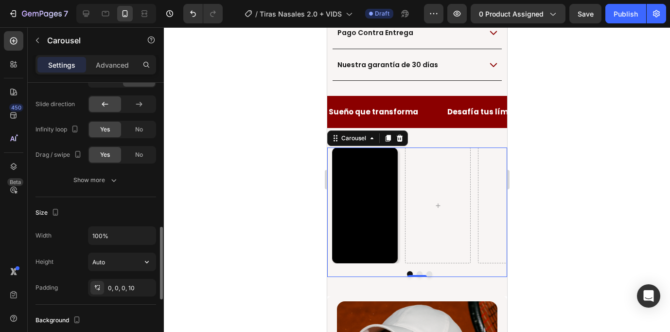
scroll to position [542, 0]
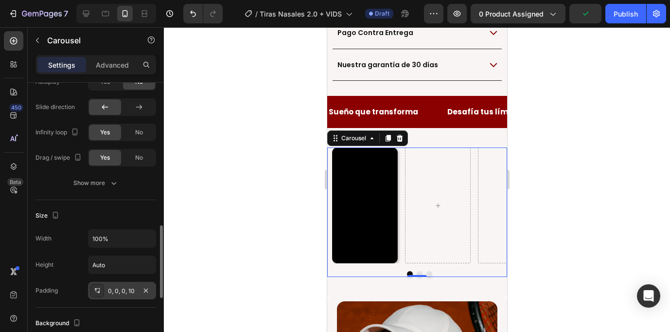
click at [125, 286] on div "0, 0, 0, 10" at bounding box center [122, 291] width 68 height 18
click at [67, 256] on div "Height Auto" at bounding box center [96, 264] width 121 height 18
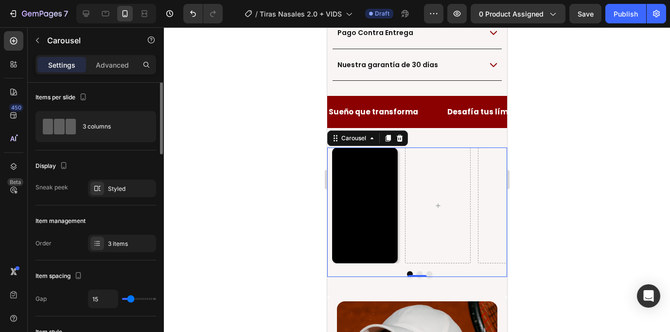
scroll to position [0, 0]
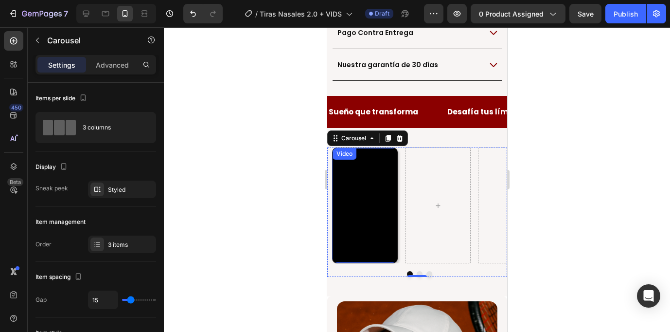
click at [347, 149] on div "Video" at bounding box center [344, 153] width 20 height 9
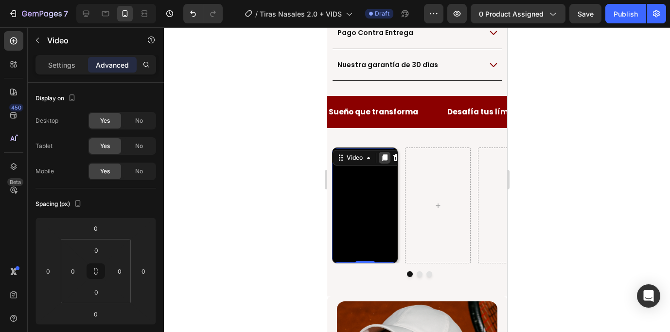
click at [384, 152] on div at bounding box center [385, 158] width 12 height 12
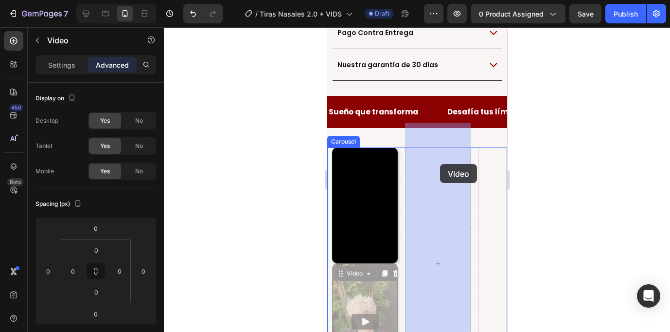
drag, startPoint x: 343, startPoint y: 251, endPoint x: 440, endPoint y: 164, distance: 130.2
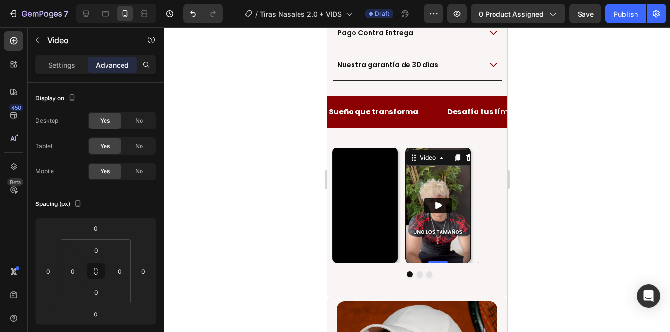
click at [458, 154] on icon at bounding box center [457, 157] width 5 height 7
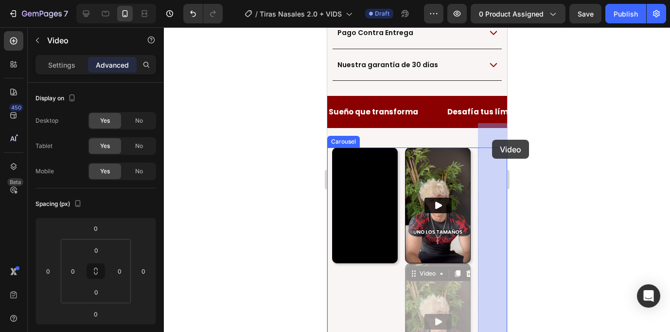
drag, startPoint x: 415, startPoint y: 248, endPoint x: 492, endPoint y: 140, distance: 133.2
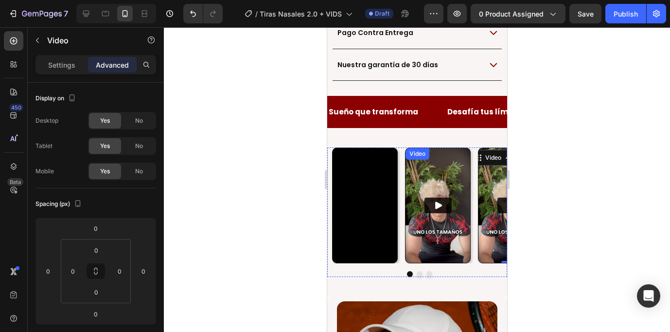
click at [441, 149] on img at bounding box center [437, 205] width 65 height 115
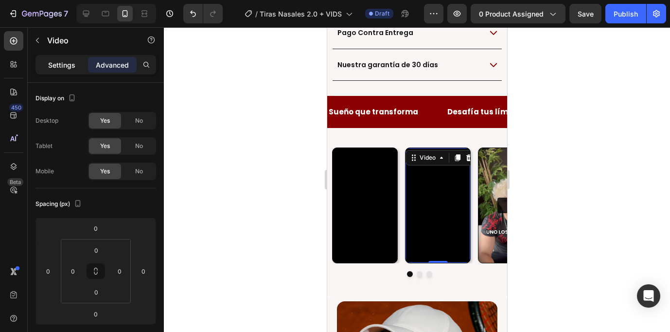
click at [59, 63] on p "Settings" at bounding box center [61, 65] width 27 height 10
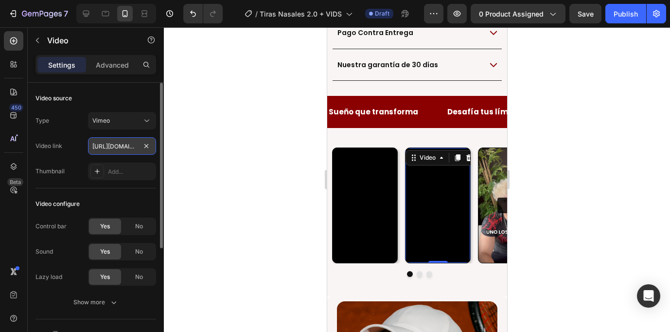
click at [109, 151] on input "[URL][DOMAIN_NAME]" at bounding box center [122, 146] width 68 height 18
click at [108, 146] on input "text" at bounding box center [122, 146] width 68 height 18
paste input "[URL][DOMAIN_NAME]"
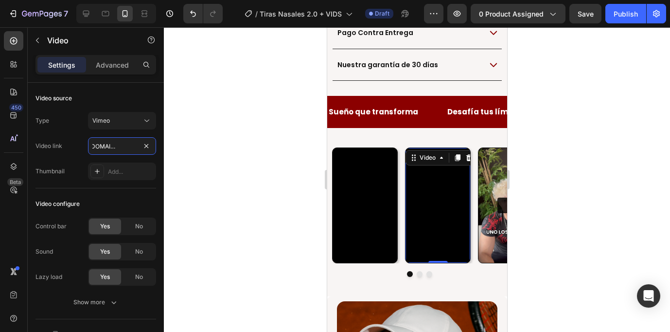
type input "[URL][DOMAIN_NAME]"
click at [489, 149] on div "Video" at bounding box center [490, 153] width 20 height 9
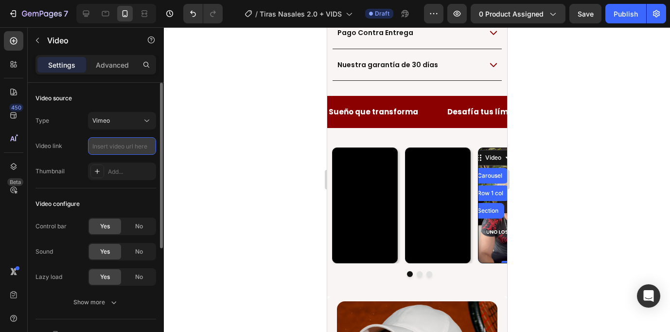
paste input "[URL][DOMAIN_NAME]"
type input "[URL][DOMAIN_NAME]"
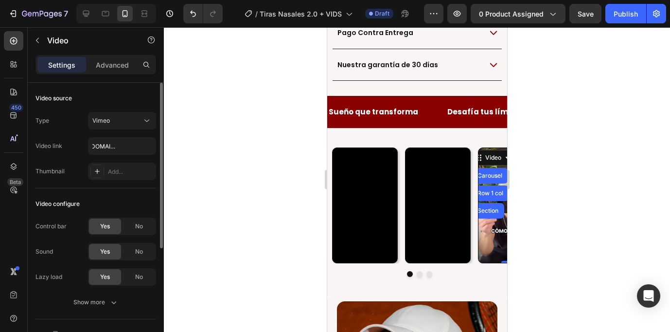
click at [76, 135] on div "Type Vimeo Video link [URL][DOMAIN_NAME] Thumbnail Add..." at bounding box center [96, 146] width 121 height 68
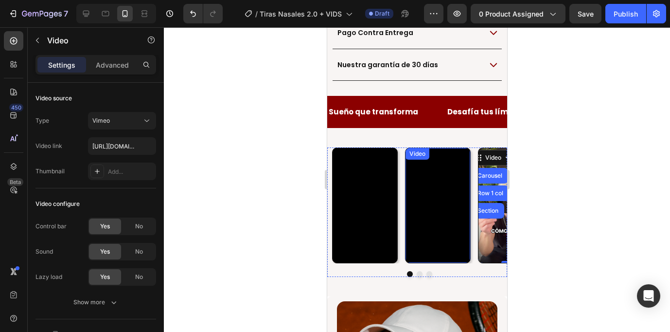
click at [418, 149] on div "Video" at bounding box center [417, 153] width 20 height 9
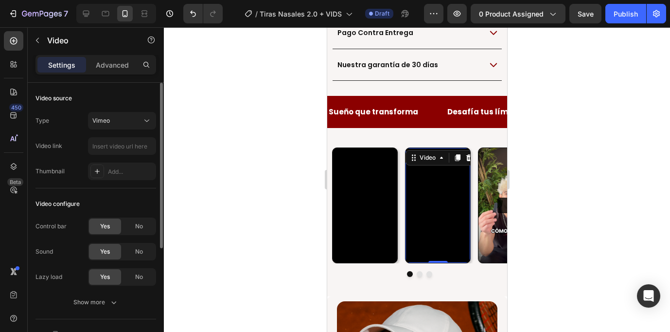
click at [75, 151] on div "Video link" at bounding box center [96, 146] width 121 height 18
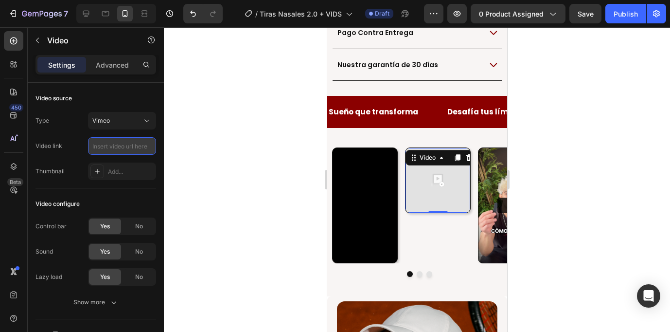
click at [109, 145] on input "text" at bounding box center [122, 146] width 68 height 18
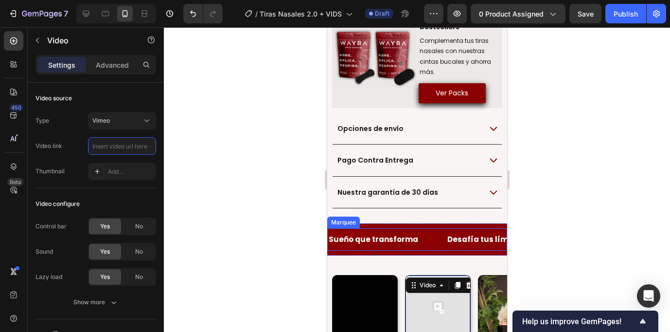
scroll to position [653, 0]
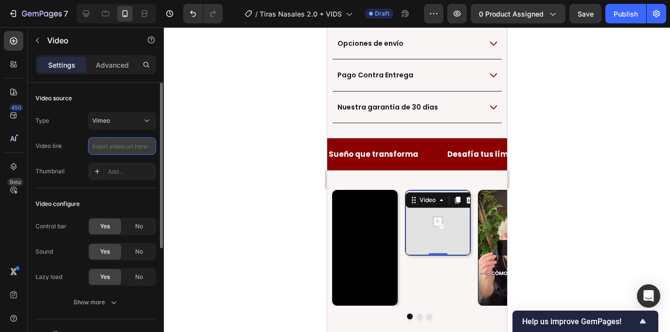
paste input "[URL][DOMAIN_NAME]"
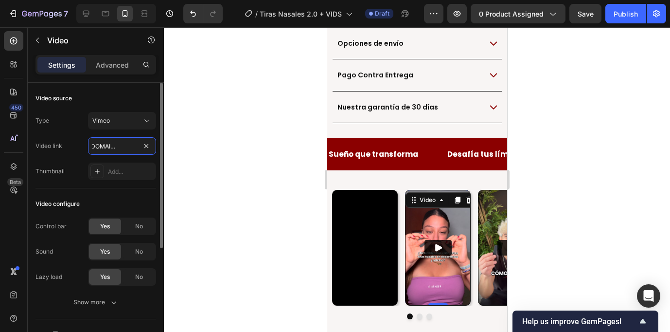
type input "[URL][DOMAIN_NAME]"
click at [72, 157] on div "Type Vimeo Video link [URL][DOMAIN_NAME] Thumbnail Add..." at bounding box center [96, 146] width 121 height 68
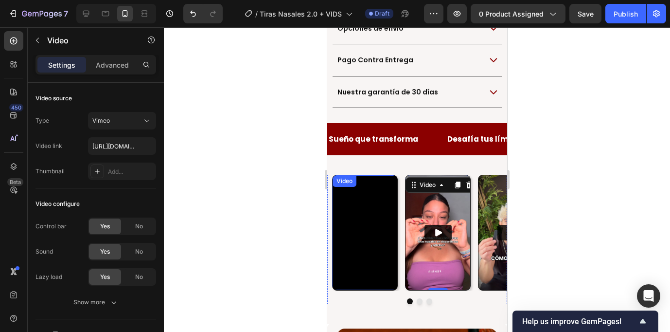
scroll to position [669, 0]
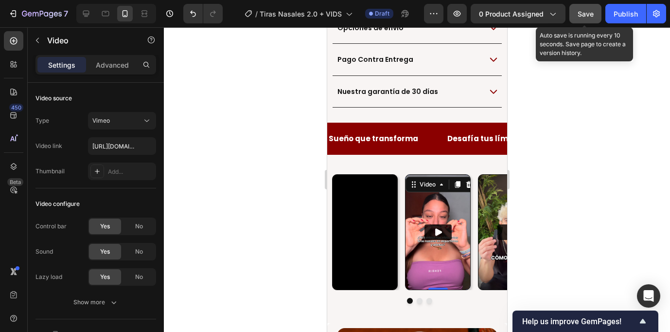
click at [587, 17] on span "Save" at bounding box center [586, 14] width 16 height 8
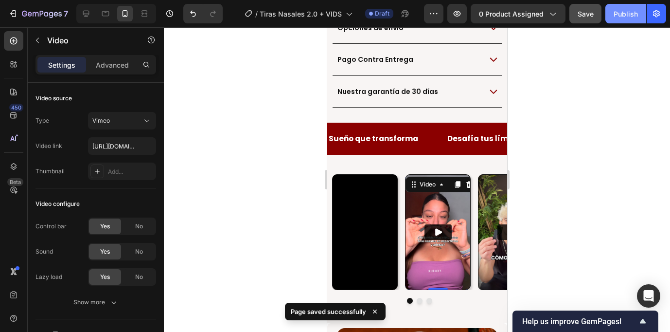
click at [633, 17] on div "Publish" at bounding box center [626, 14] width 24 height 10
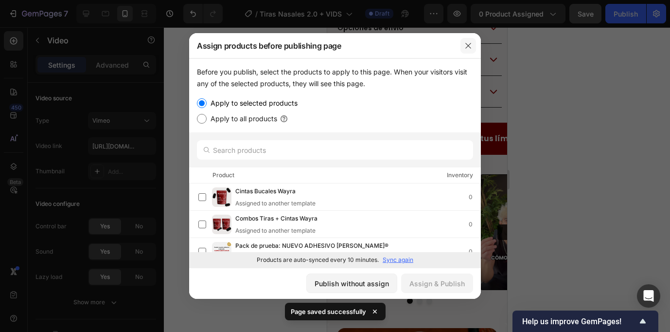
drag, startPoint x: 470, startPoint y: 45, endPoint x: 143, endPoint y: 18, distance: 328.6
click at [470, 45] on icon "button" at bounding box center [469, 46] width 8 height 8
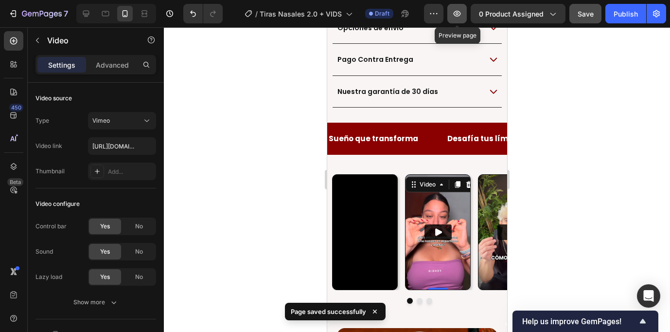
click at [464, 15] on button "button" at bounding box center [457, 13] width 19 height 19
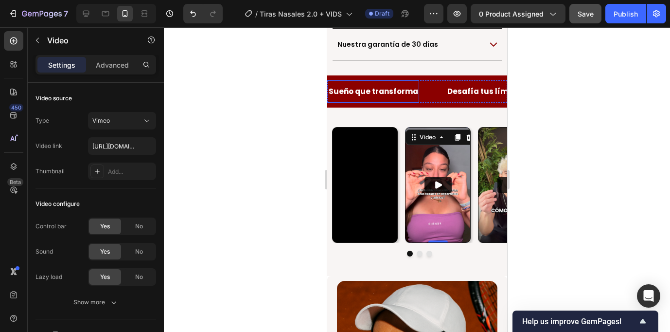
scroll to position [687, 0]
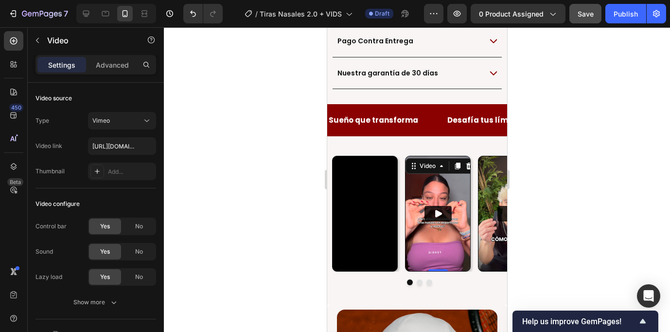
click at [550, 199] on div at bounding box center [417, 179] width 506 height 305
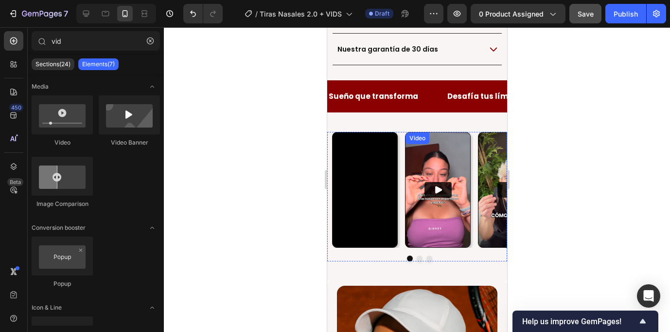
scroll to position [709, 0]
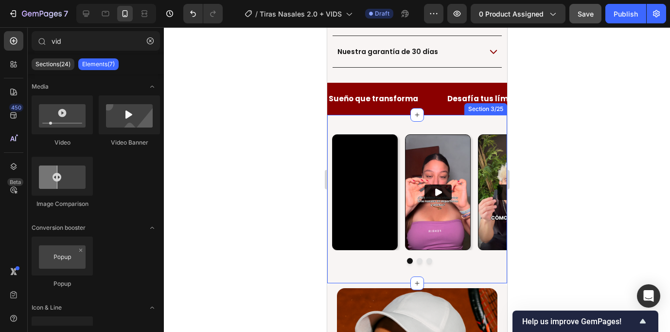
click at [375, 115] on div "Video Video Video Carousel Row Ellos Ya Sienten La Diferencia Heading Section 3…" at bounding box center [417, 199] width 180 height 168
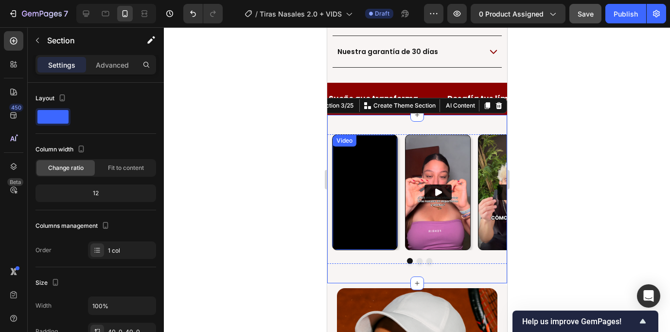
click at [346, 136] on div "Video" at bounding box center [344, 140] width 20 height 9
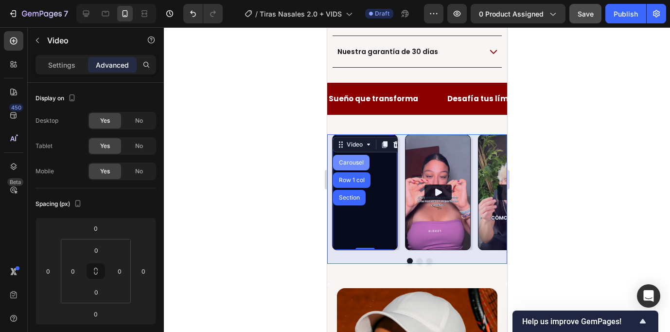
click at [349, 160] on div "Carousel" at bounding box center [351, 163] width 29 height 6
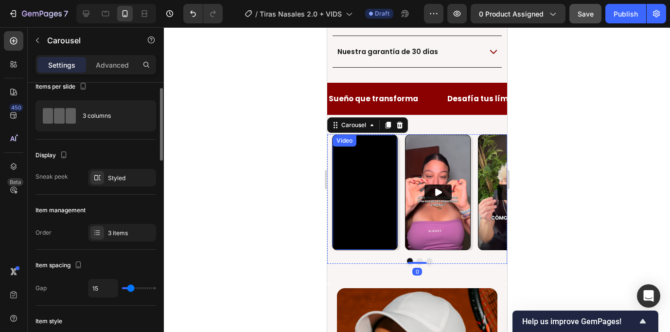
scroll to position [14, 0]
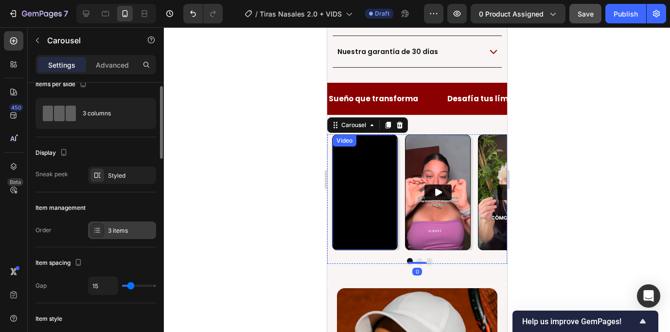
click at [115, 231] on div "3 items" at bounding box center [131, 230] width 46 height 9
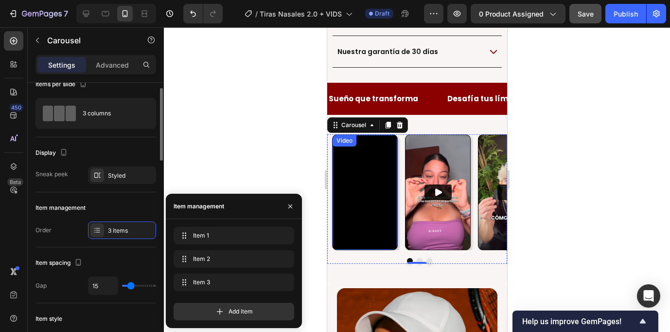
scroll to position [41, 0]
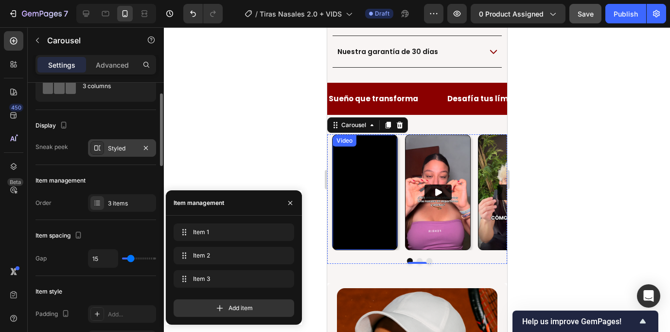
click at [119, 152] on div "Styled" at bounding box center [122, 148] width 28 height 9
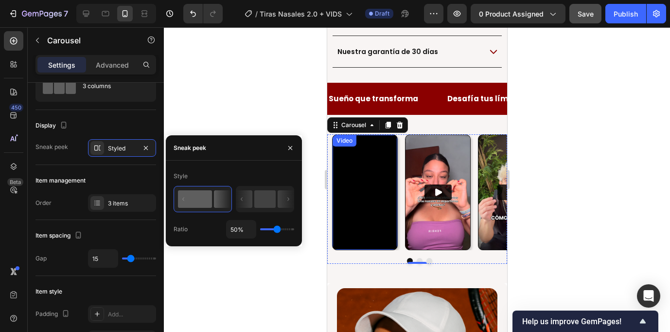
type input "40%"
type input "40"
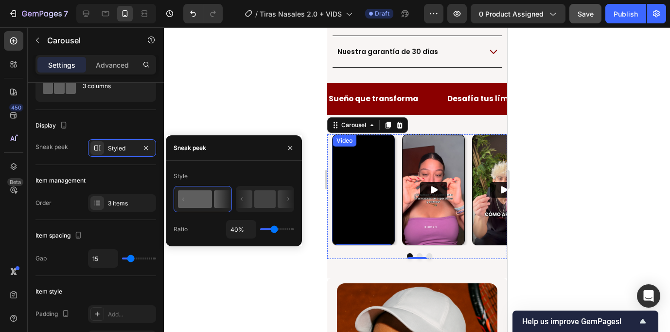
type input "18%"
type input "18"
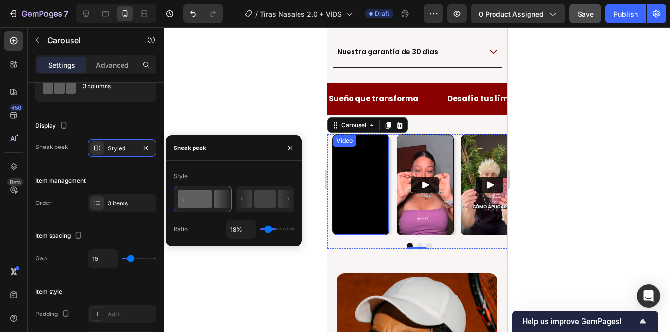
type input "17%"
type input "17"
type input "16%"
type input "16"
type input "11%"
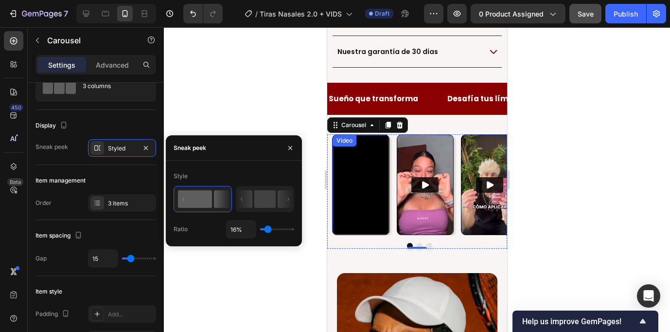
type input "11"
type input "10%"
type input "10"
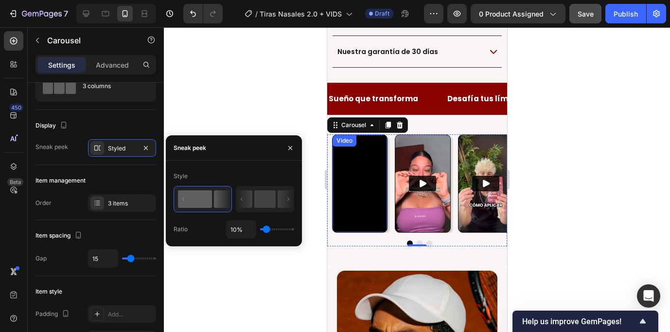
type input "11%"
type input "11"
type input "33%"
type input "33"
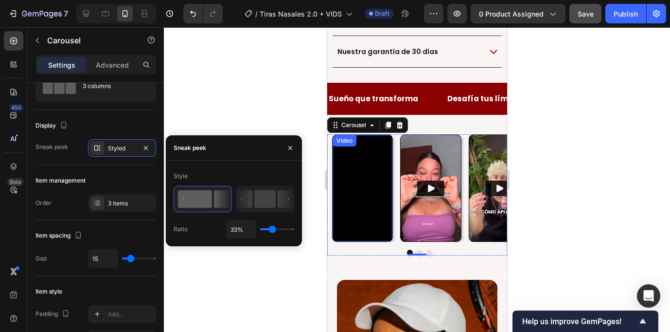
type input "52%"
type input "52"
type input "60%"
type input "60"
type input "65%"
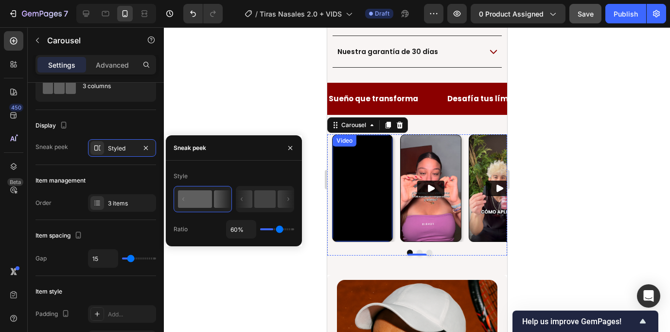
type input "65"
type input "70%"
type input "70"
type input "72%"
type input "72"
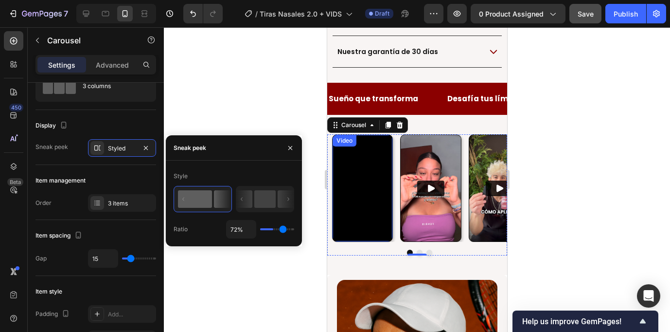
type input "75%"
type input "75"
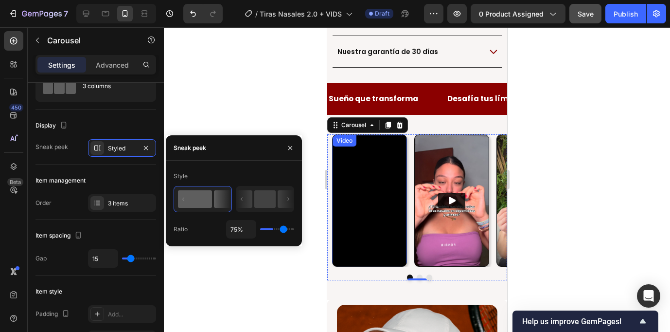
type input "78%"
type input "78"
type input "80%"
type input "80"
type input "81%"
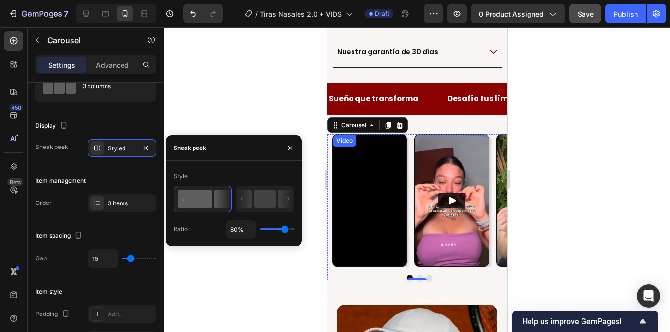
type input "81"
type input "83%"
type input "83"
type input "84%"
type input "84"
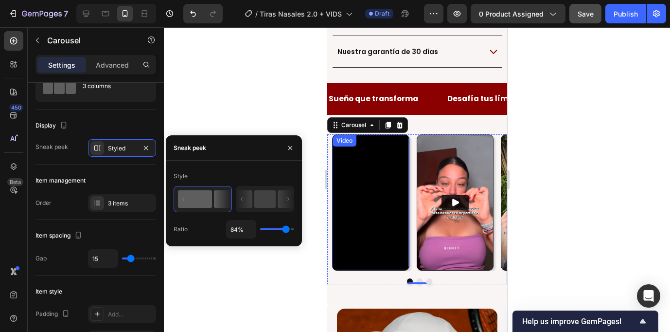
type input "81%"
type input "81"
type input "80%"
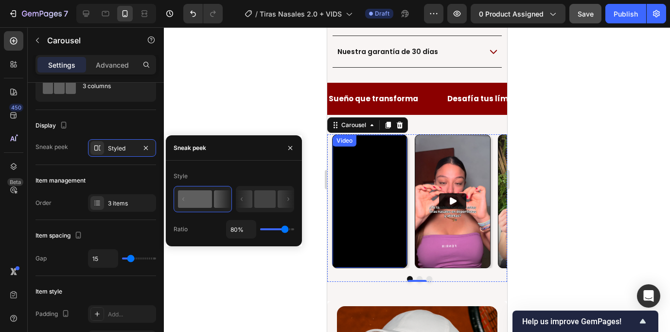
drag, startPoint x: 274, startPoint y: 231, endPoint x: 285, endPoint y: 232, distance: 10.7
type input "80"
click at [285, 230] on input "range" at bounding box center [277, 229] width 34 height 2
click at [115, 70] on div "Advanced" at bounding box center [112, 65] width 49 height 16
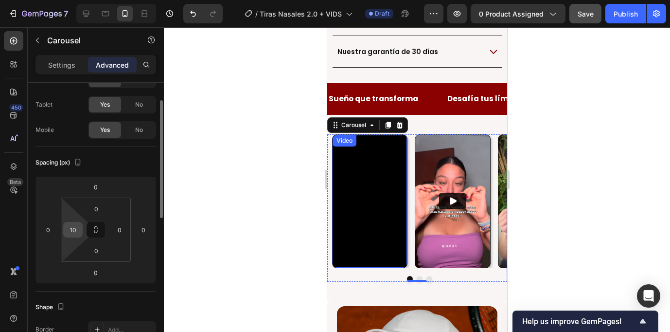
click at [72, 229] on input "10" at bounding box center [73, 229] width 15 height 15
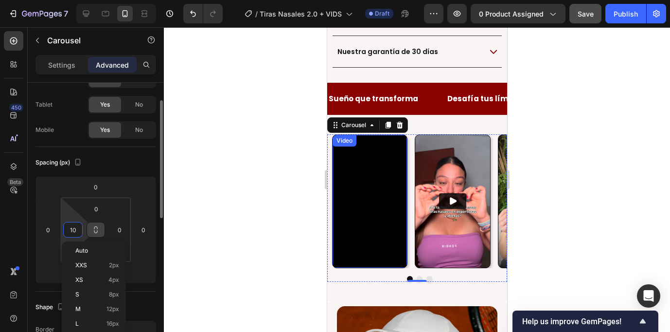
type input "0"
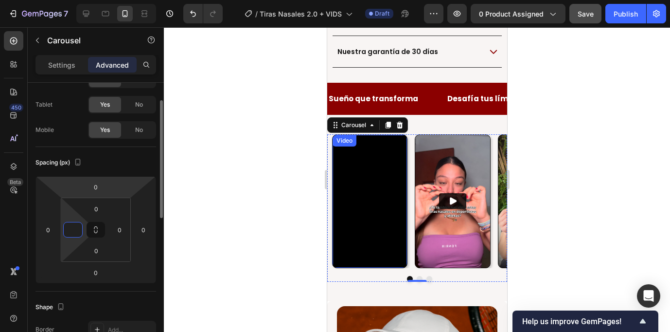
type input "0"
click at [141, 171] on div "Spacing (px) 0 0 0 0 0 0 0 0" at bounding box center [96, 219] width 121 height 144
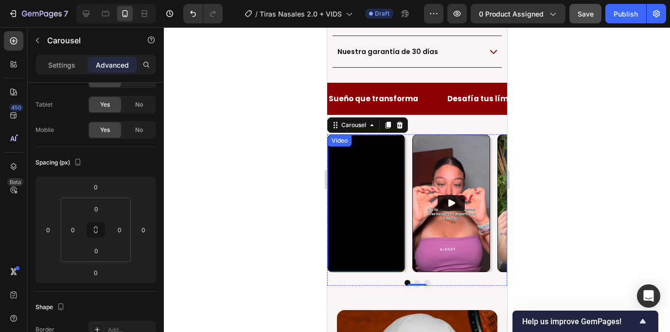
click at [238, 180] on div at bounding box center [417, 179] width 506 height 305
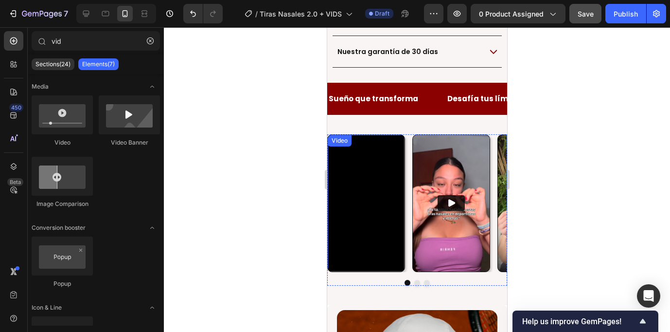
click at [239, 180] on div at bounding box center [417, 179] width 506 height 305
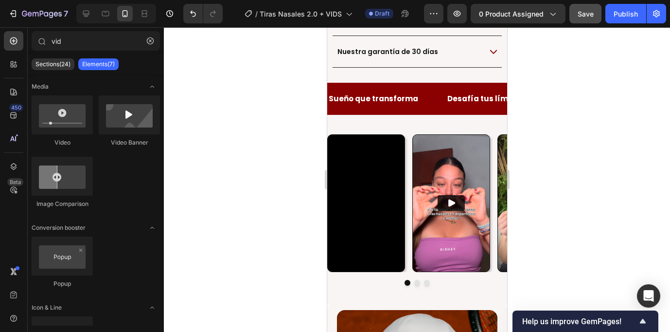
click at [319, 251] on div at bounding box center [417, 179] width 506 height 305
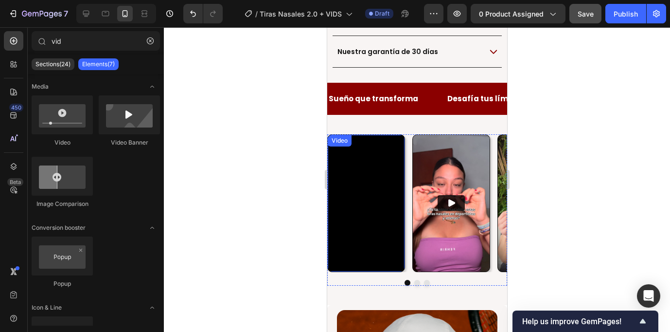
click at [341, 136] on div "Video" at bounding box center [339, 140] width 20 height 9
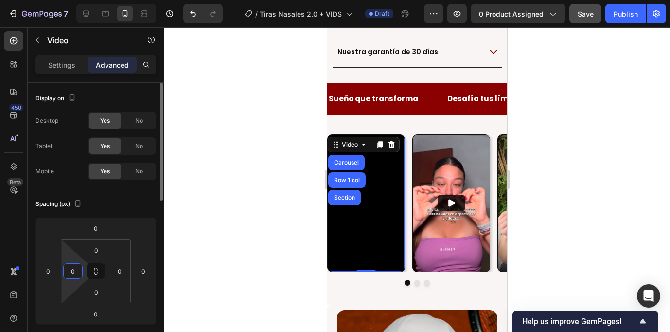
click at [75, 274] on input "0" at bounding box center [73, 271] width 15 height 15
type input "2"
click at [197, 234] on div at bounding box center [417, 179] width 506 height 305
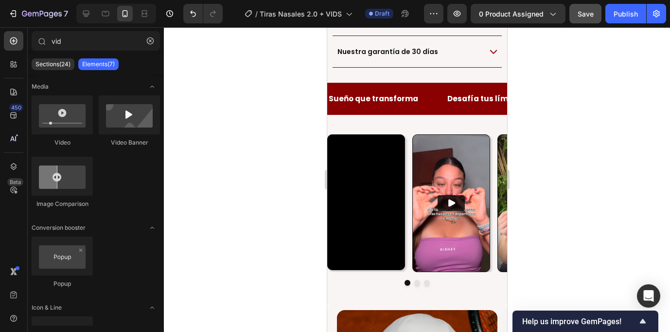
click at [209, 224] on div at bounding box center [417, 179] width 506 height 305
click at [287, 210] on div at bounding box center [417, 179] width 506 height 305
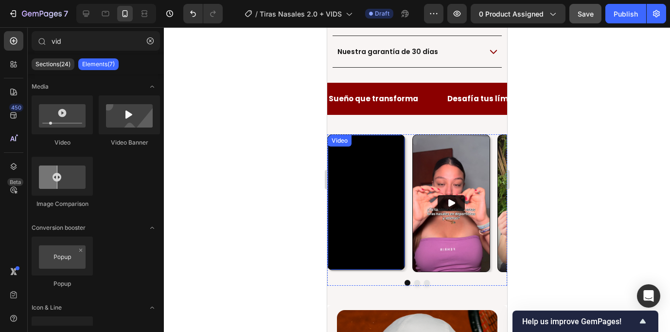
click at [343, 136] on div "Video" at bounding box center [339, 140] width 20 height 9
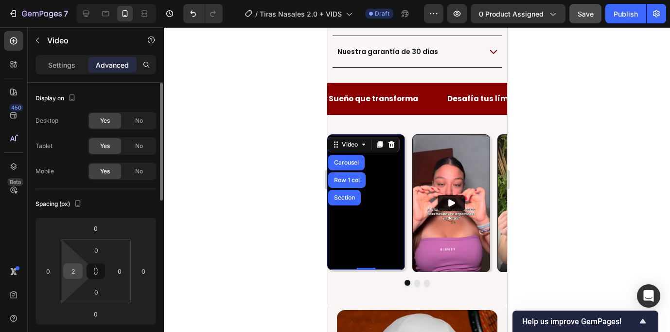
click at [79, 270] on input "2" at bounding box center [73, 271] width 15 height 15
type input "5"
click at [215, 273] on div at bounding box center [417, 179] width 506 height 305
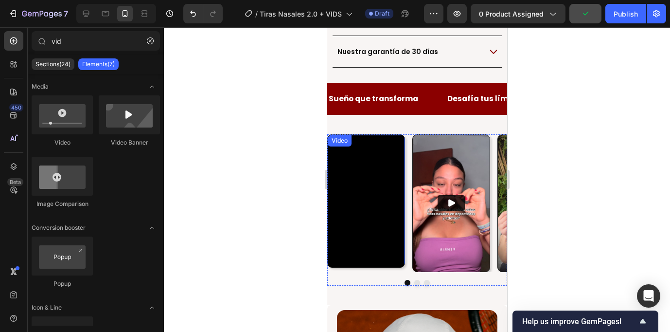
click at [333, 136] on div "Video" at bounding box center [339, 140] width 20 height 9
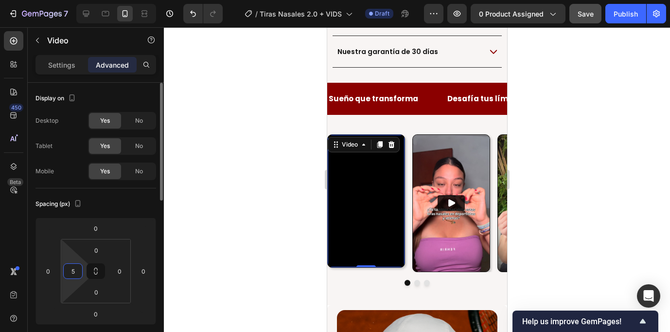
click at [75, 271] on input "5" at bounding box center [73, 271] width 15 height 15
type input "0"
click at [48, 273] on input "0" at bounding box center [48, 271] width 15 height 15
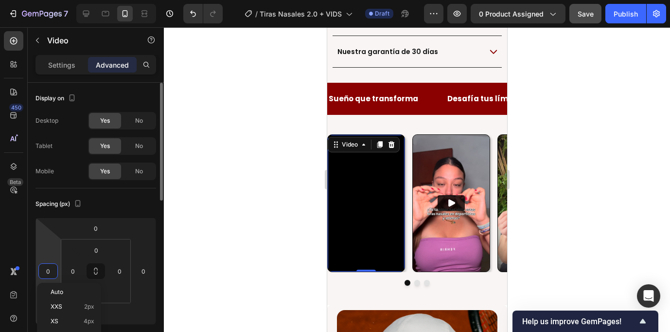
type input "5"
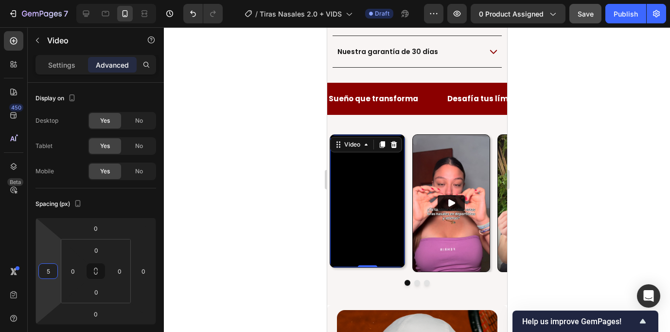
click at [197, 240] on div at bounding box center [417, 179] width 506 height 305
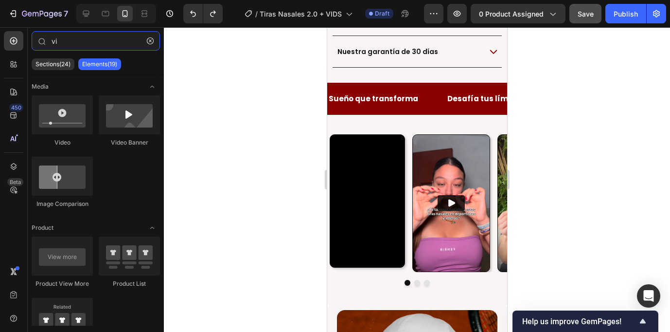
type input "v"
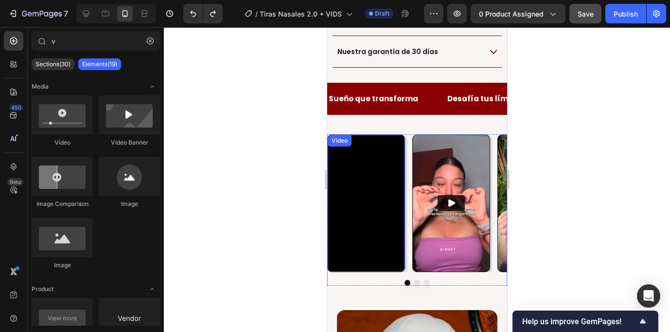
click at [341, 136] on div "Video" at bounding box center [339, 140] width 20 height 9
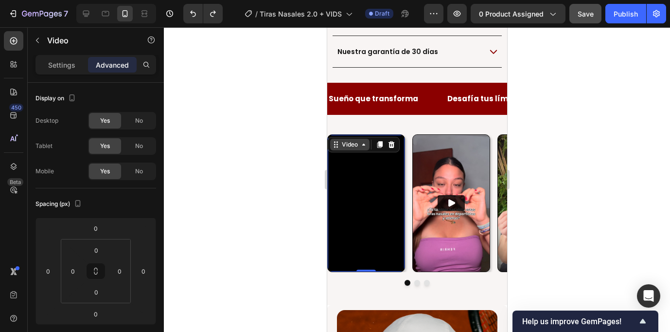
click at [353, 140] on div "Video" at bounding box center [350, 144] width 20 height 9
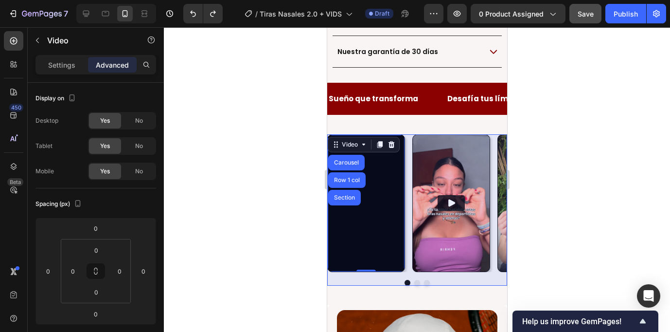
click at [351, 160] on div "Carousel" at bounding box center [346, 163] width 29 height 6
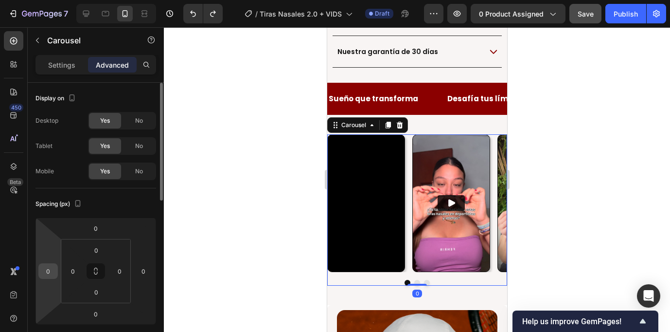
click at [47, 271] on input "0" at bounding box center [48, 271] width 15 height 15
type input "2"
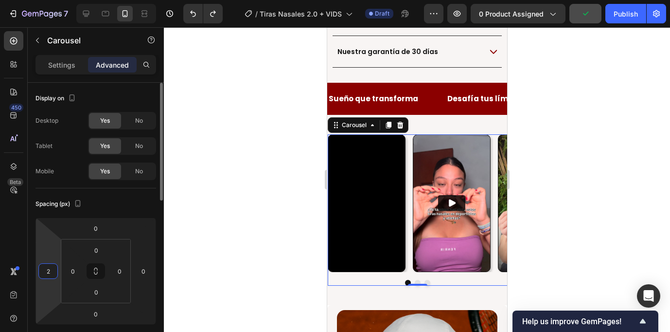
click at [52, 273] on input "2" at bounding box center [48, 271] width 15 height 15
click at [76, 271] on input "0" at bounding box center [73, 271] width 15 height 15
type input "0"
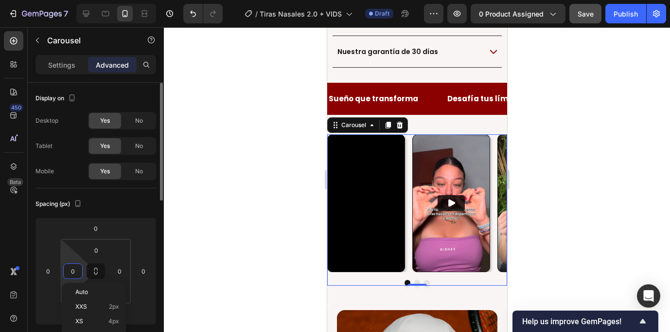
type input "2"
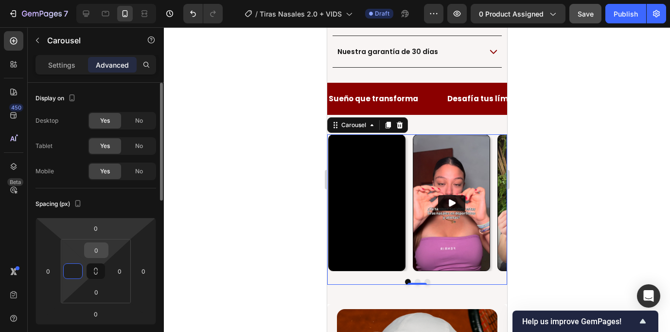
type input "5"
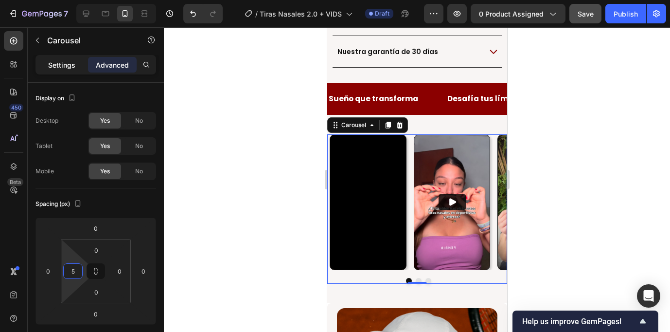
click at [66, 65] on p "Settings" at bounding box center [61, 65] width 27 height 10
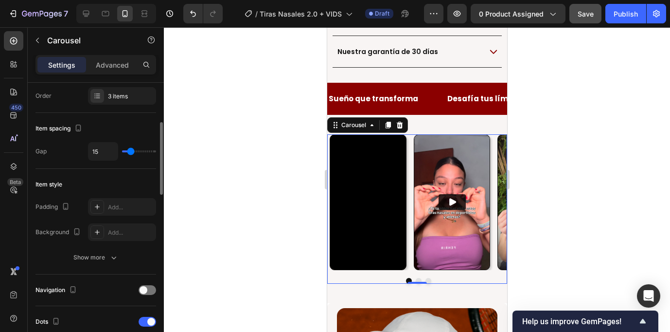
scroll to position [149, 0]
type input "12"
type input "9"
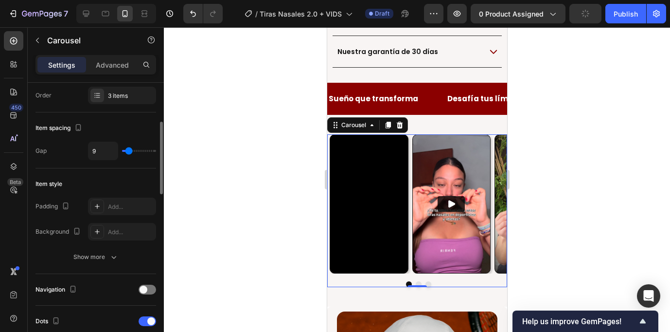
type input "8"
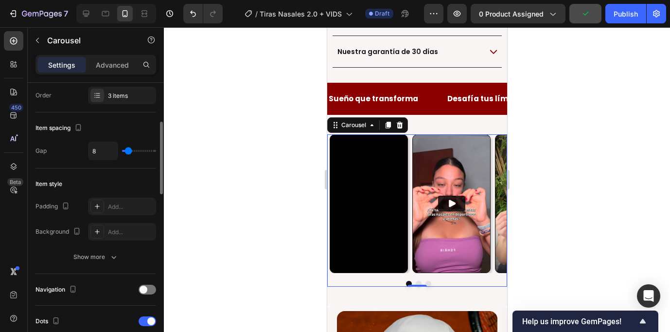
type input "9"
type input "10"
click at [129, 151] on input "range" at bounding box center [139, 151] width 34 height 2
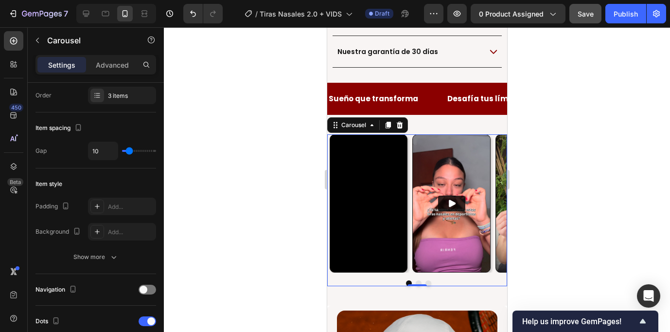
click at [273, 176] on div at bounding box center [417, 179] width 506 height 305
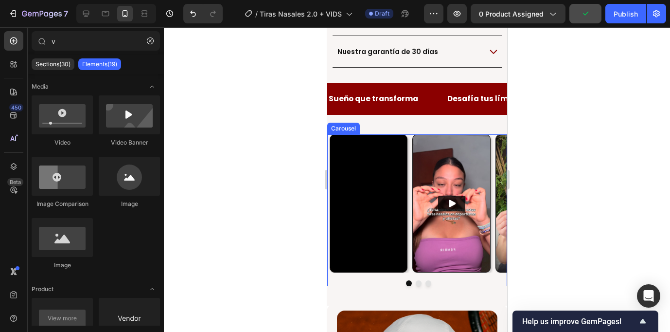
click at [418, 280] on button "Dot" at bounding box center [418, 283] width 6 height 6
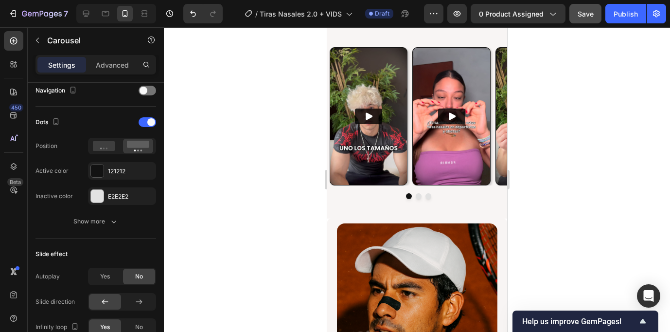
scroll to position [755, 0]
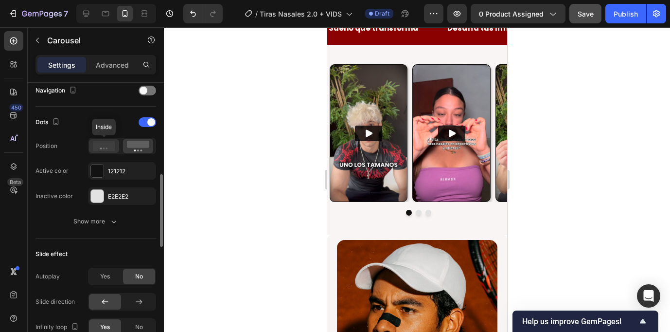
click at [103, 146] on icon at bounding box center [104, 146] width 22 height 10
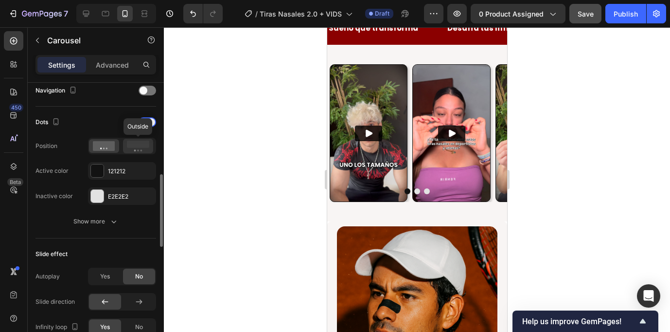
click at [128, 148] on icon at bounding box center [138, 146] width 22 height 11
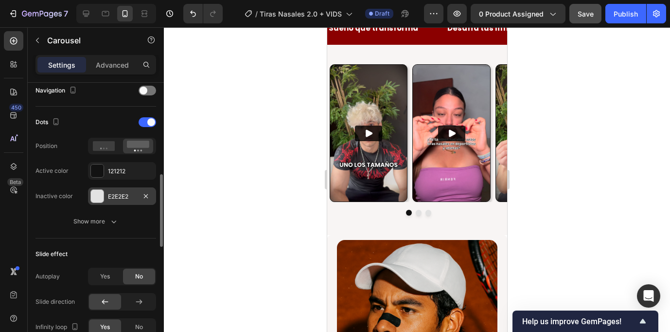
click at [104, 196] on div "E2E2E2" at bounding box center [122, 196] width 68 height 18
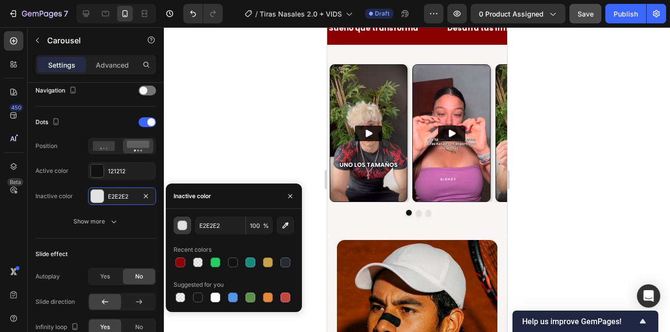
click at [184, 226] on div "button" at bounding box center [183, 226] width 10 height 10
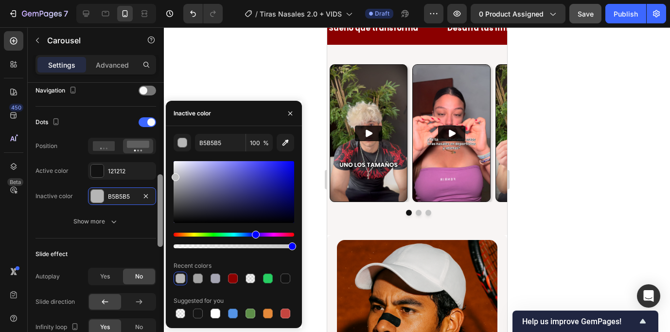
drag, startPoint x: 181, startPoint y: 170, endPoint x: 159, endPoint y: 175, distance: 22.8
click at [159, 175] on div "450 Beta v Sections(30) Elements(19) Media Video Video Banner Image Comparison …" at bounding box center [82, 179] width 164 height 305
type input "C4C4C4"
click at [251, 77] on div at bounding box center [417, 179] width 506 height 305
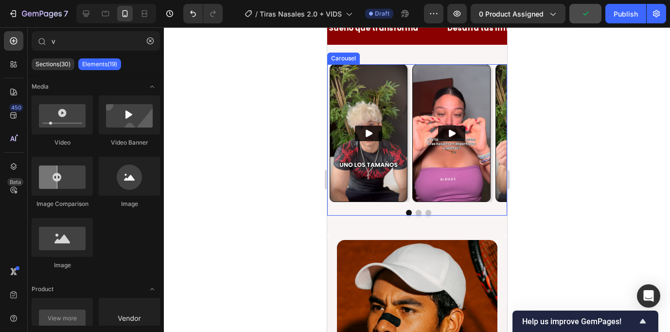
click at [409, 213] on button "Dot" at bounding box center [409, 213] width 6 height 6
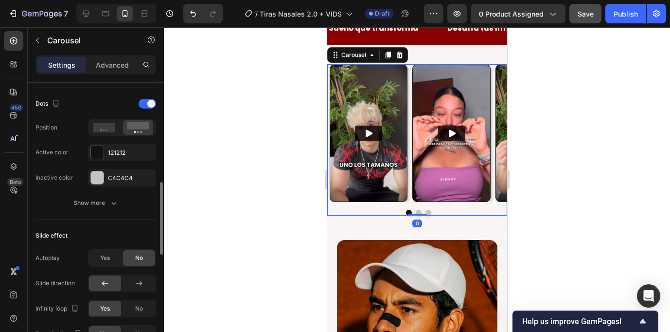
scroll to position [369, 0]
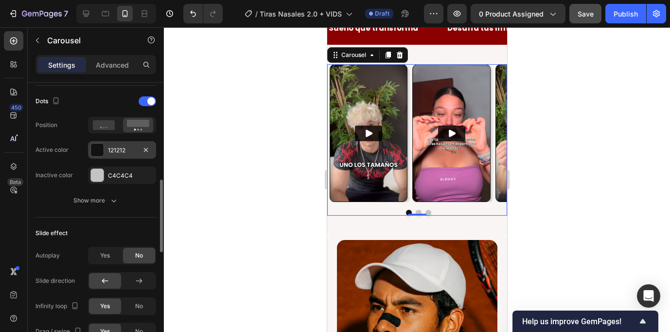
click at [108, 143] on div "121212" at bounding box center [122, 150] width 68 height 18
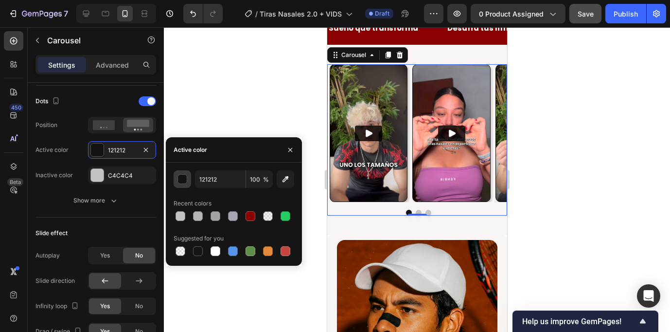
click at [186, 177] on div "button" at bounding box center [183, 180] width 10 height 10
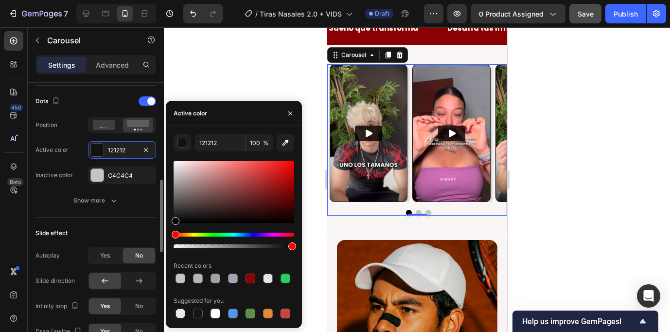
drag, startPoint x: 180, startPoint y: 214, endPoint x: 146, endPoint y: 264, distance: 59.9
click at [146, 264] on div "450 Beta v Sections(30) Elements(19) Media Video Video Banner Image Comparison …" at bounding box center [82, 179] width 164 height 305
type input "000000"
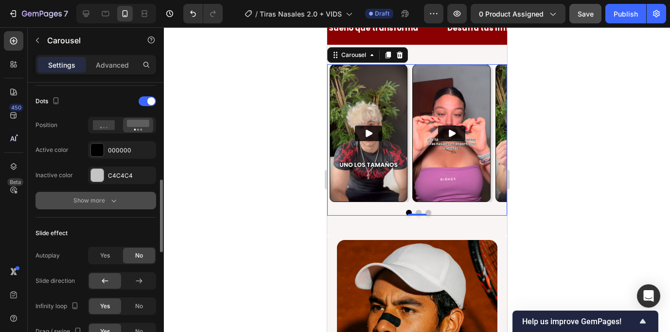
click at [51, 201] on button "Show more" at bounding box center [96, 201] width 121 height 18
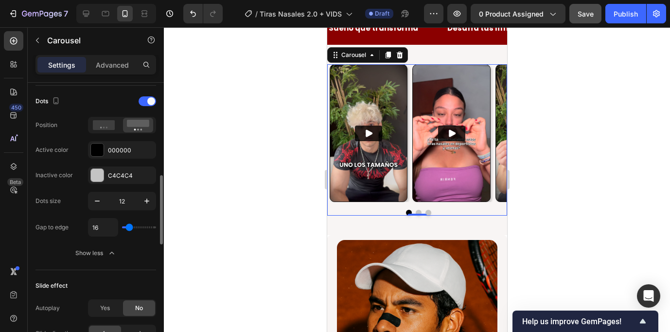
type input "26"
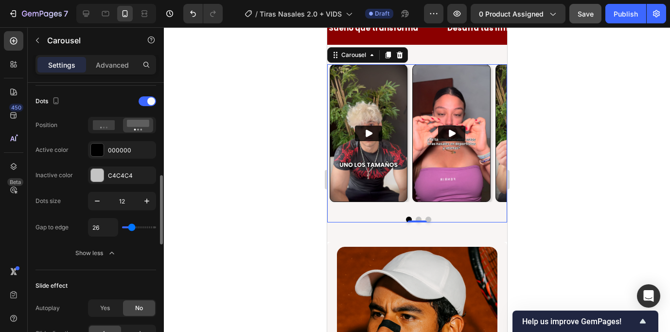
type input "30"
type input "31"
type input "30"
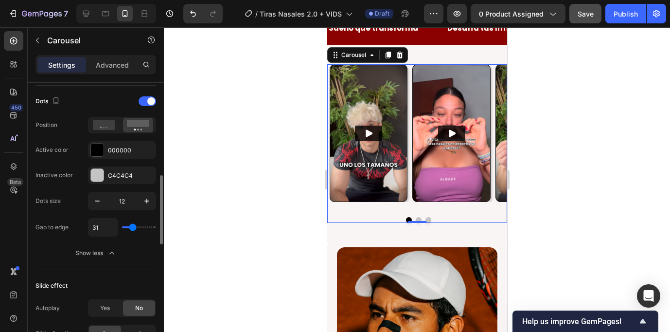
type input "30"
type input "16"
type input "13"
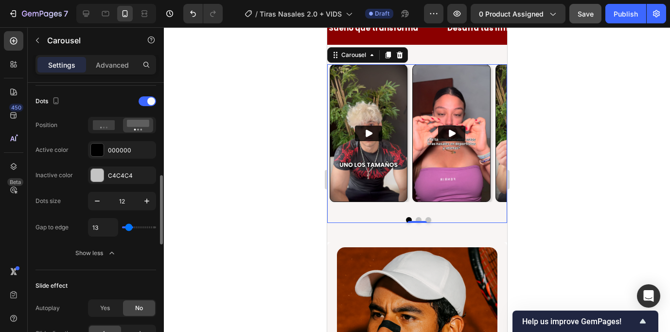
type input "10"
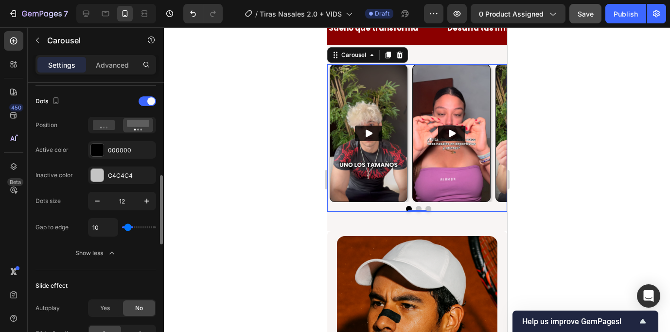
type input "8"
type input "6"
type input "5"
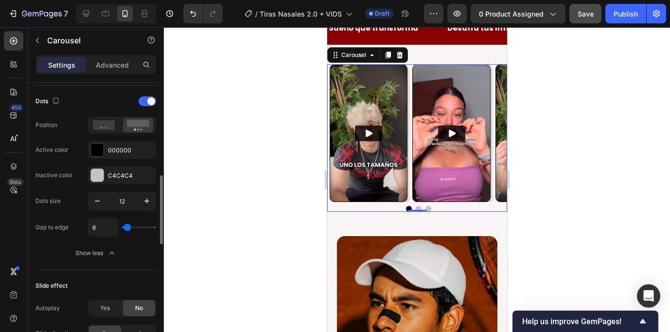
type input "5"
type input "4"
type input "3"
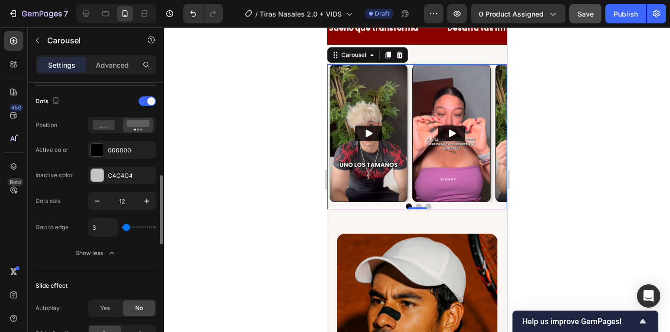
type input "5"
type input "6"
type input "7"
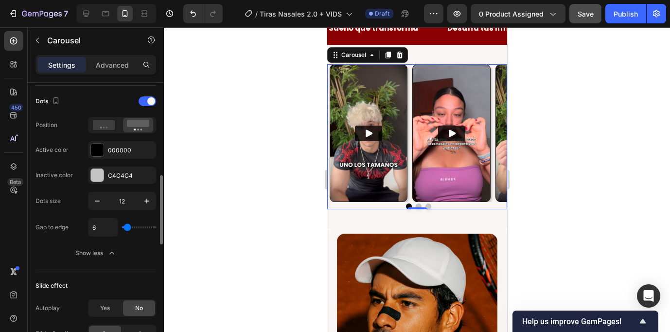
type input "7"
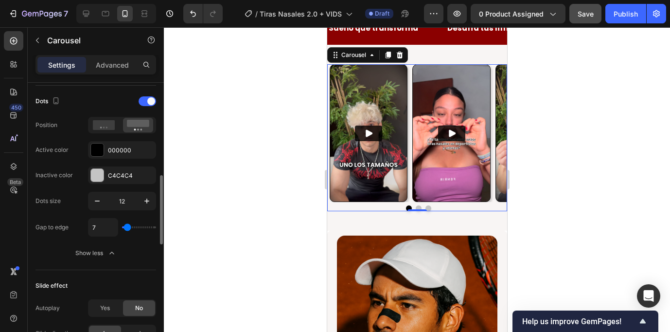
type input "8"
type input "9"
type input "10"
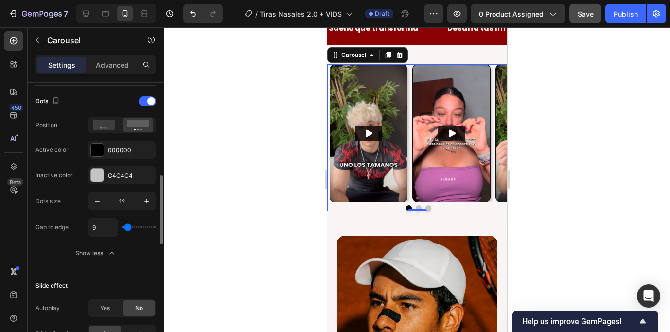
type input "10"
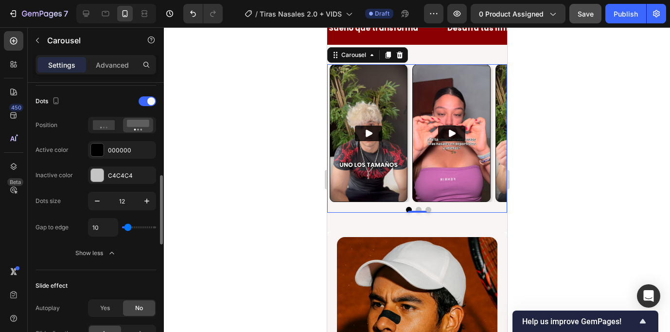
type input "11"
type input "12"
type input "13"
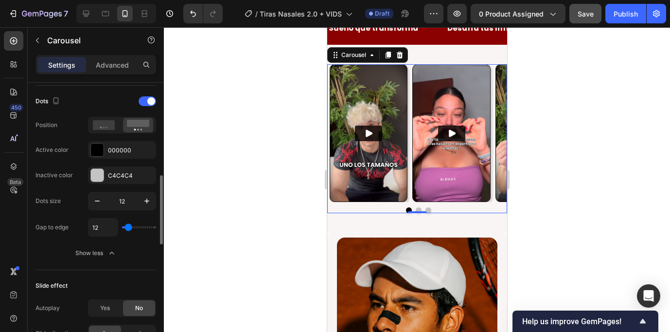
type input "13"
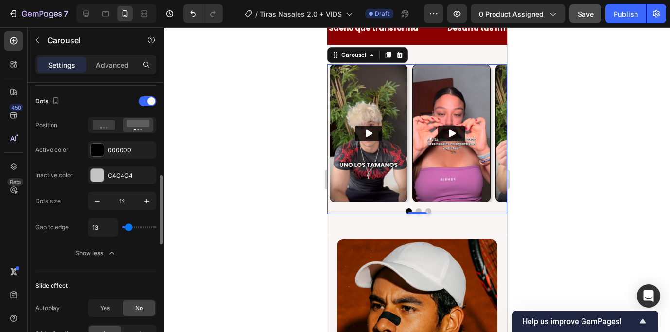
type input "12"
type input "11"
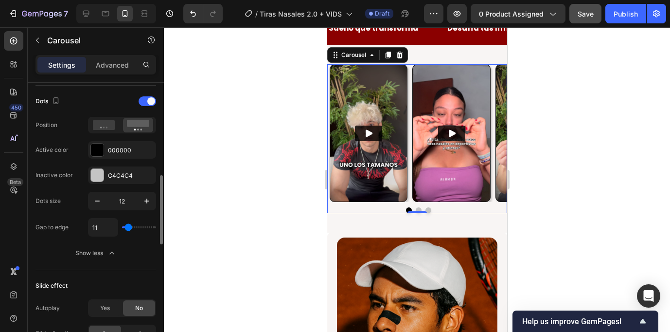
type input "12"
type input "13"
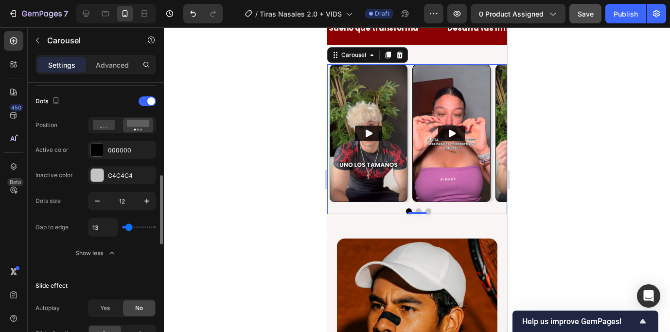
type input "13"
click at [128, 228] on input "range" at bounding box center [139, 227] width 34 height 2
click at [115, 228] on input "13" at bounding box center [103, 227] width 29 height 18
type input "1"
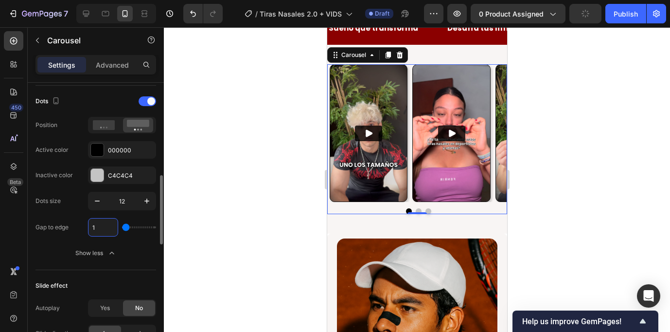
type input "12"
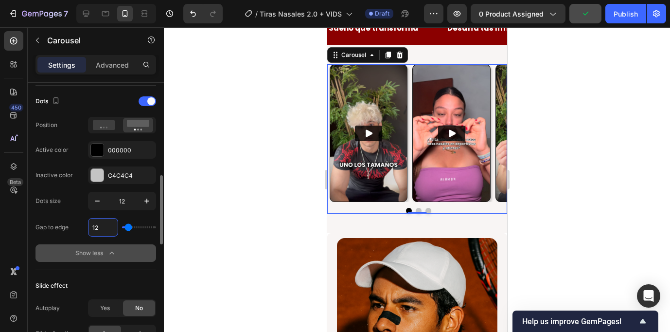
click at [48, 246] on button "Show less" at bounding box center [96, 253] width 121 height 18
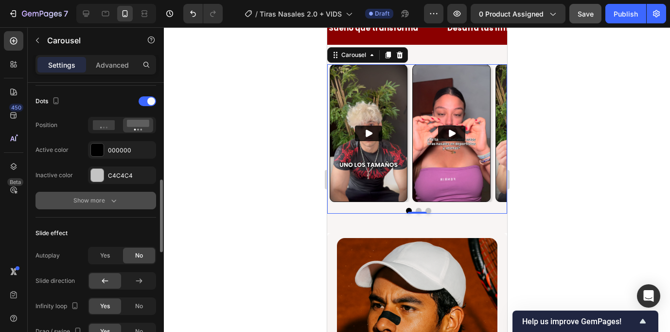
click at [109, 204] on icon "button" at bounding box center [114, 201] width 10 height 10
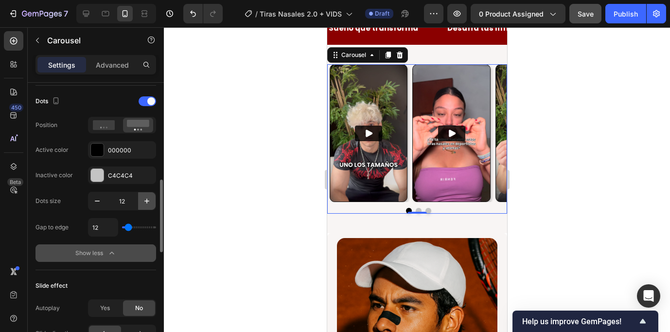
click at [148, 202] on icon "button" at bounding box center [147, 201] width 10 height 10
type input "13"
click at [110, 228] on input "12" at bounding box center [103, 227] width 29 height 18
type input "14"
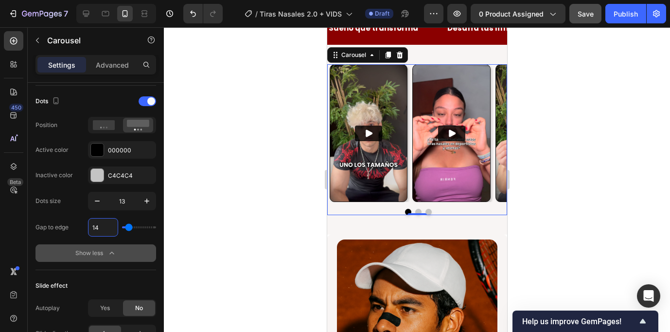
type input "14"
click at [49, 244] on div "Dots size 13 Gap to edge 14 Show less" at bounding box center [96, 227] width 121 height 70
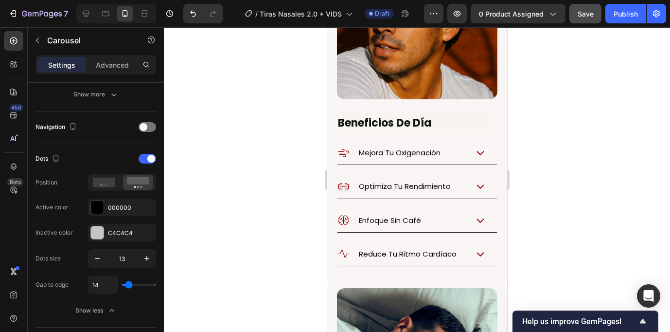
scroll to position [1046, 0]
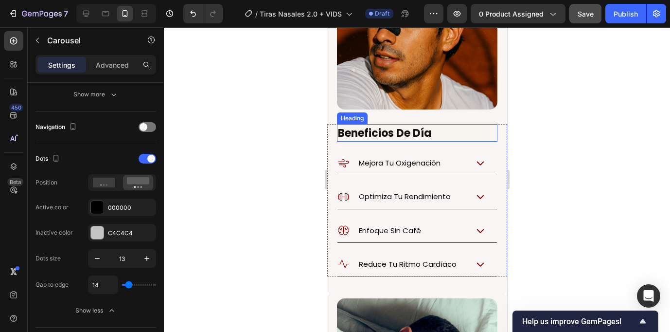
click at [447, 134] on h2 "Beneficios De Día" at bounding box center [412, 133] width 151 height 18
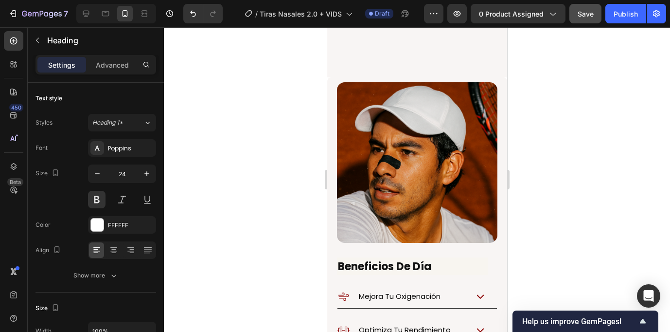
scroll to position [973, 0]
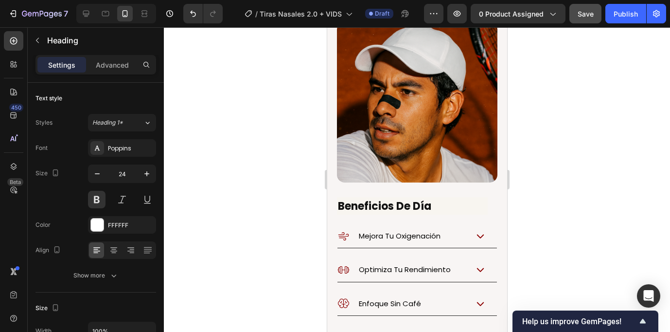
click at [446, 205] on h2 "Beneficios De Día" at bounding box center [412, 206] width 151 height 18
click at [286, 223] on div at bounding box center [417, 179] width 506 height 305
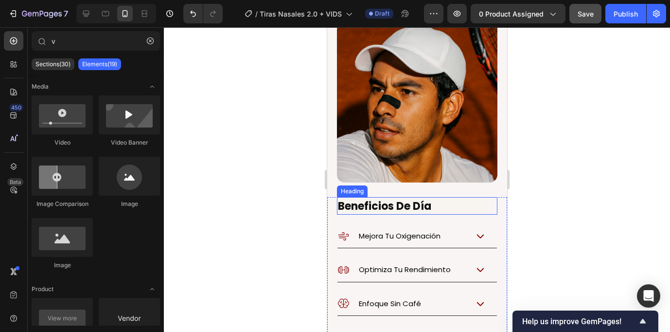
click at [347, 194] on div "Heading" at bounding box center [352, 191] width 31 height 12
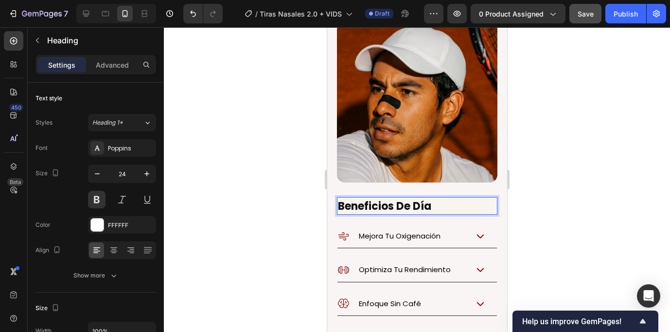
click at [352, 200] on span "Beneficios De Día" at bounding box center [384, 205] width 93 height 15
click at [310, 203] on div at bounding box center [417, 179] width 506 height 305
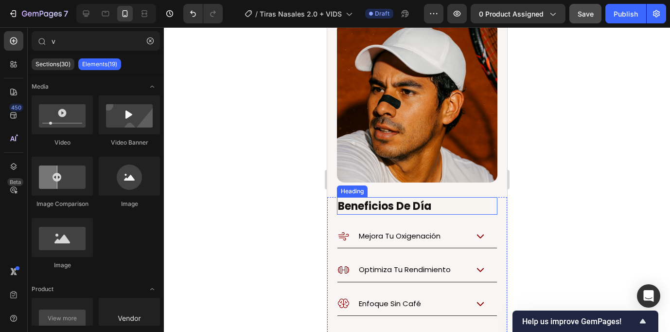
click at [356, 192] on div "Heading" at bounding box center [352, 191] width 27 height 9
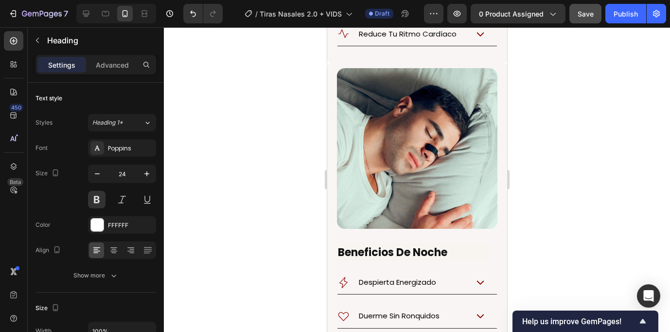
scroll to position [1276, 0]
click at [356, 236] on div "Heading" at bounding box center [352, 237] width 27 height 9
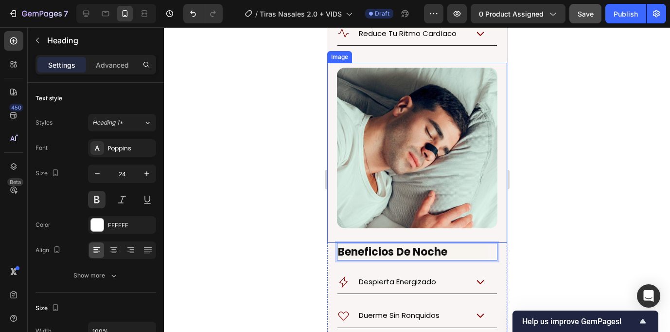
click at [289, 217] on div at bounding box center [417, 179] width 506 height 305
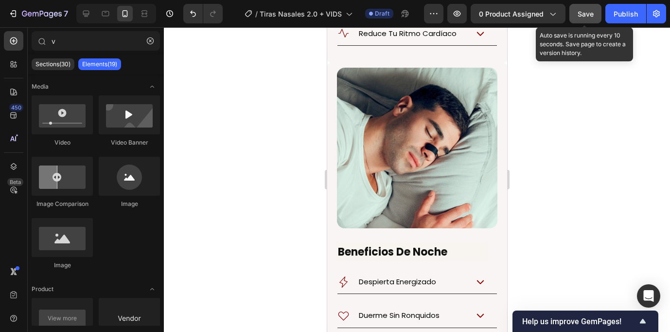
click at [590, 16] on span "Save" at bounding box center [586, 14] width 16 height 8
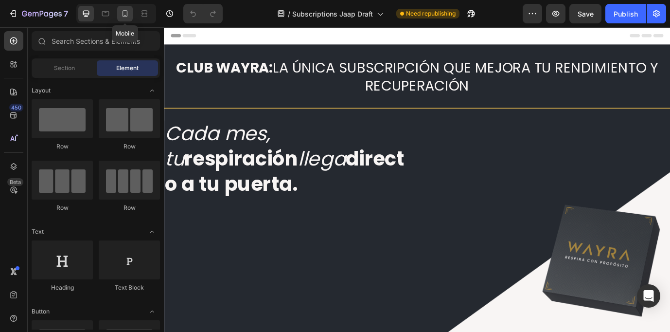
click at [120, 15] on icon at bounding box center [125, 14] width 10 height 10
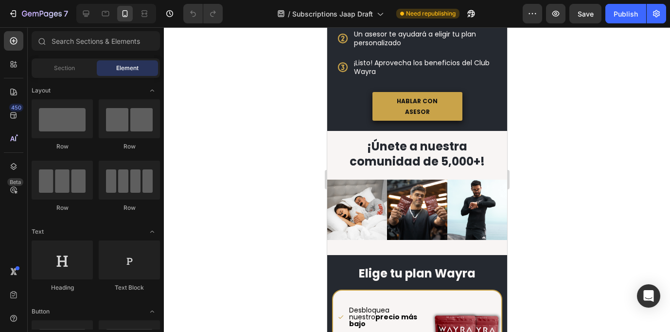
scroll to position [564, 0]
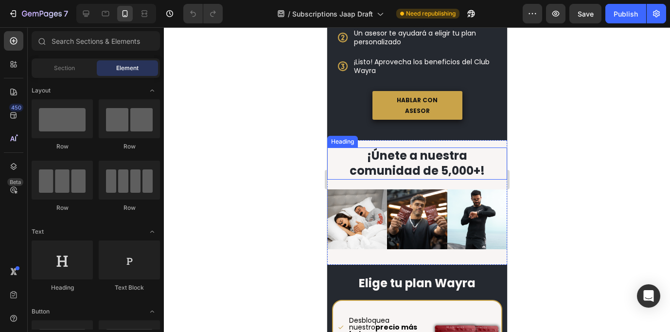
click at [345, 137] on div "Heading" at bounding box center [342, 141] width 27 height 9
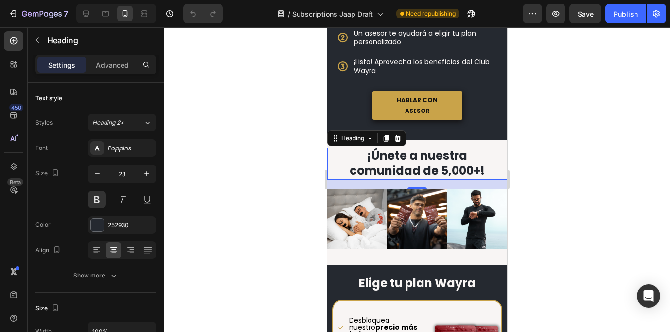
drag, startPoint x: 386, startPoint y: 129, endPoint x: 348, endPoint y: 164, distance: 51.6
click at [348, 164] on div "¡Únete a nuestra comunidad de 5,000+! Heading 20" at bounding box center [417, 163] width 180 height 32
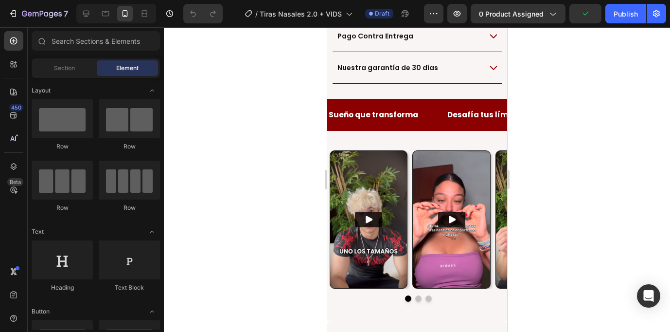
scroll to position [681, 0]
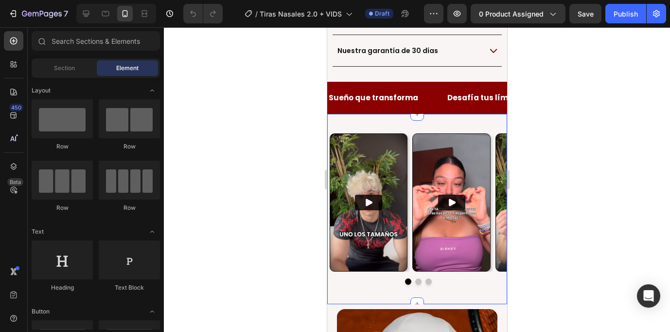
click at [406, 131] on div "Video Video Video Carousel Row Ellos Ya Sienten La Diferencia Heading Section 3…" at bounding box center [417, 209] width 180 height 190
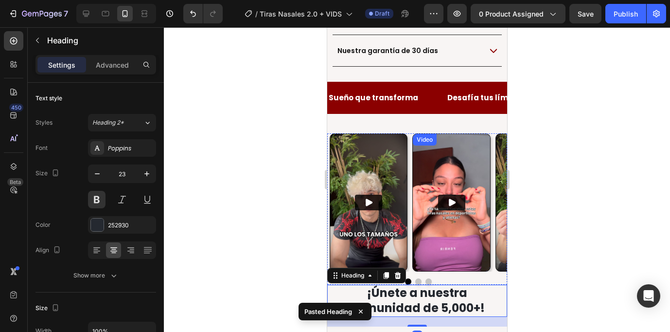
scroll to position [699, 0]
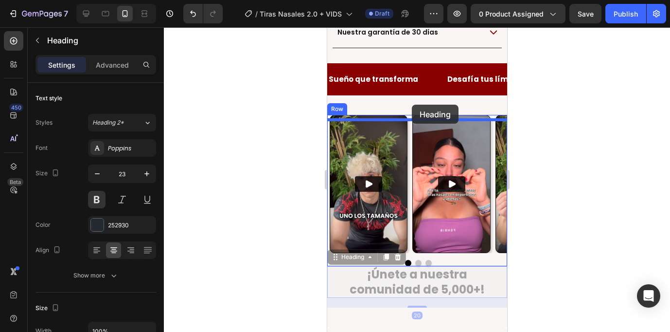
drag, startPoint x: 339, startPoint y: 263, endPoint x: 412, endPoint y: 105, distance: 174.4
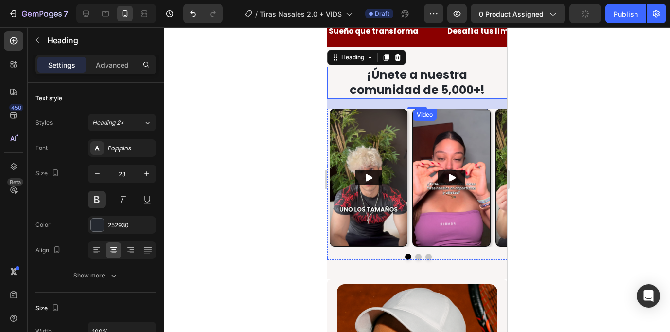
scroll to position [744, 0]
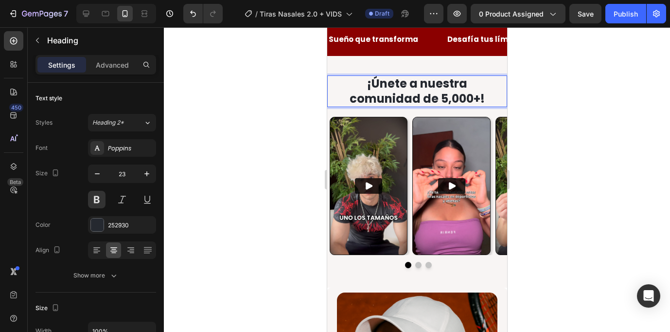
click at [428, 93] on strong "¡Únete a nuestra comunidad de 5,000+!" at bounding box center [416, 90] width 135 height 31
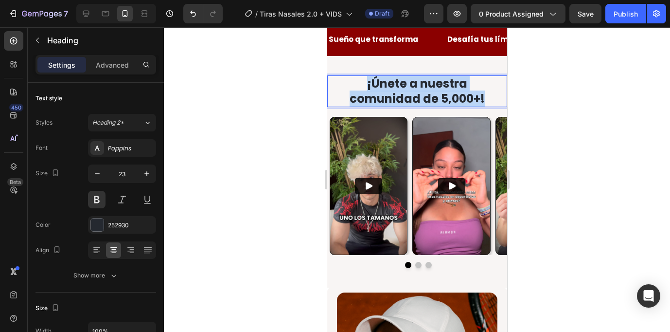
click at [428, 93] on strong "¡Únete a nuestra comunidad de 5,000+!" at bounding box center [416, 90] width 135 height 31
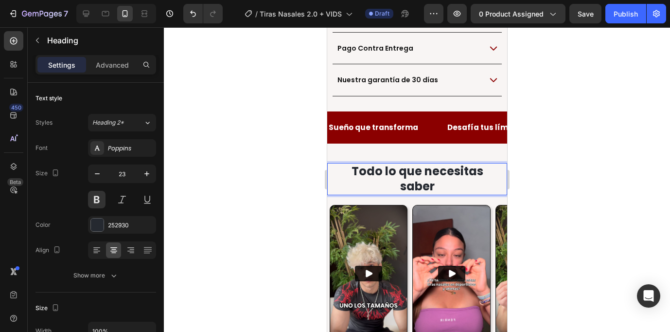
scroll to position [667, 0]
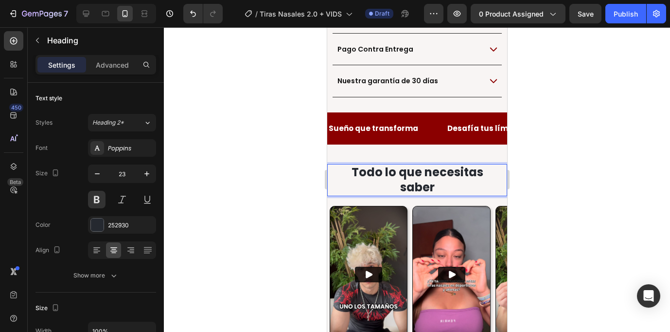
click at [520, 189] on div at bounding box center [417, 179] width 506 height 305
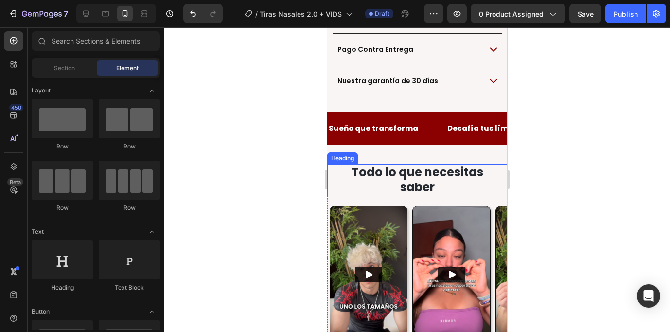
click at [457, 164] on strong "Todo lo que necesitas saber" at bounding box center [417, 179] width 132 height 31
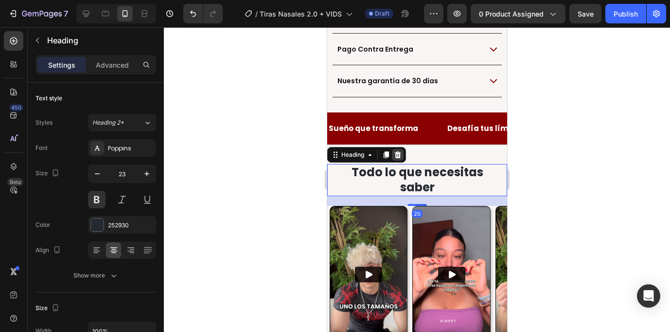
click at [392, 149] on div at bounding box center [398, 155] width 12 height 12
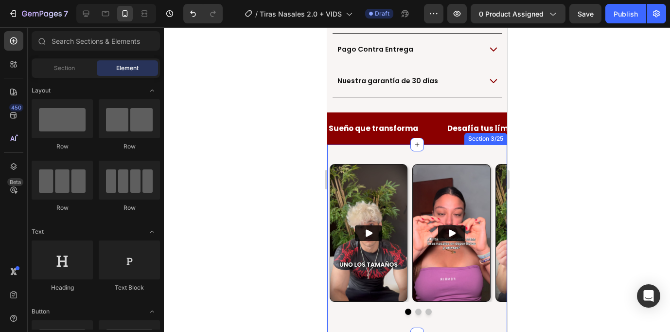
click at [425, 144] on div "Video Video Video Carousel Row Ellos Ya Sienten La Diferencia Heading Section 3…" at bounding box center [417, 239] width 180 height 190
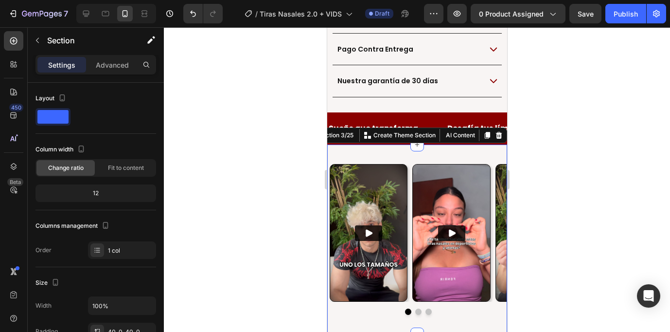
scroll to position [697, 0]
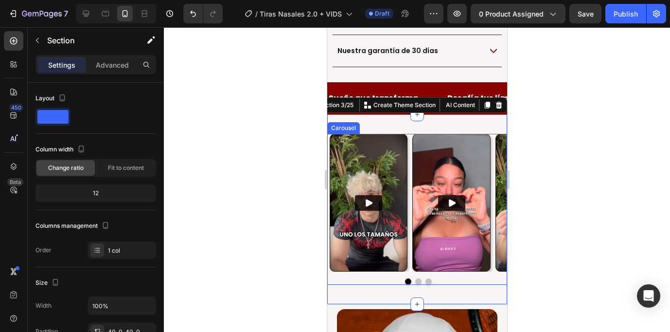
click at [410, 134] on div "Video Video Video" at bounding box center [418, 203] width 178 height 138
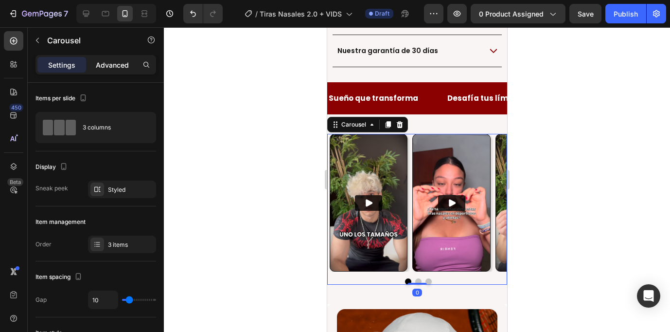
click at [122, 66] on p "Advanced" at bounding box center [112, 65] width 33 height 10
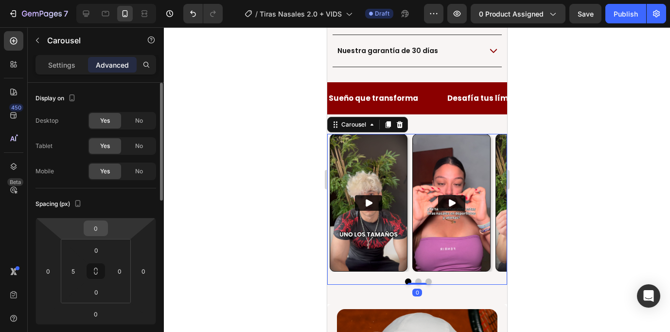
click at [94, 226] on input "0" at bounding box center [95, 228] width 19 height 15
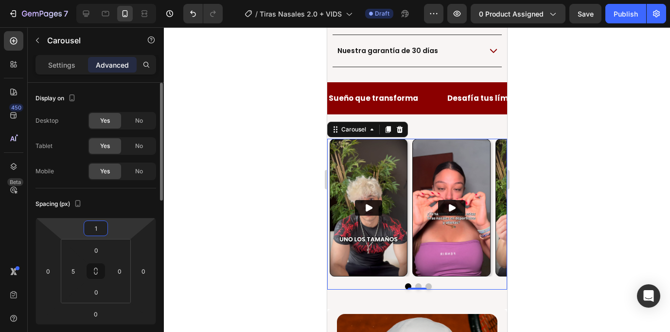
type input "15"
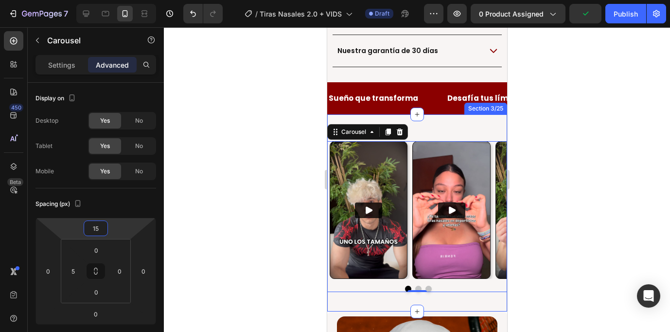
click at [290, 248] on div at bounding box center [417, 179] width 506 height 305
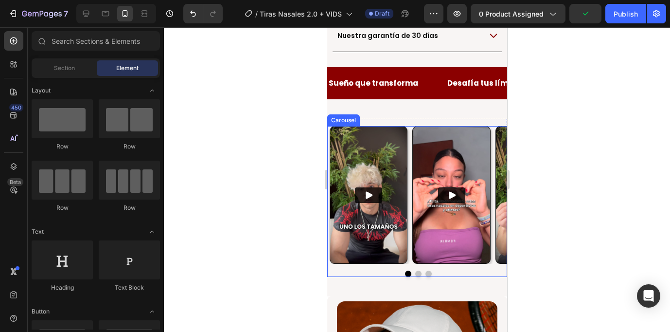
scroll to position [712, 0]
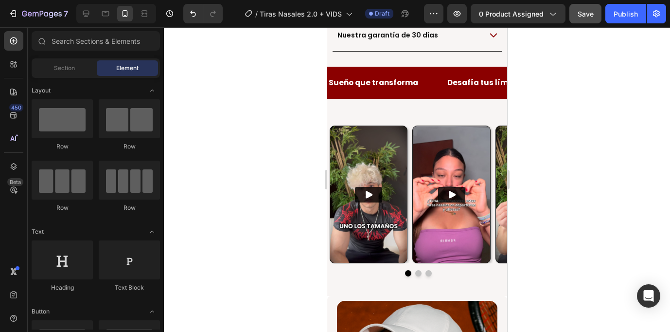
click at [590, 13] on span "Save" at bounding box center [586, 14] width 16 height 8
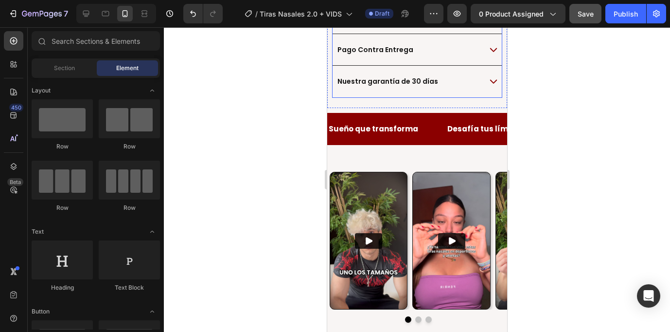
scroll to position [672, 0]
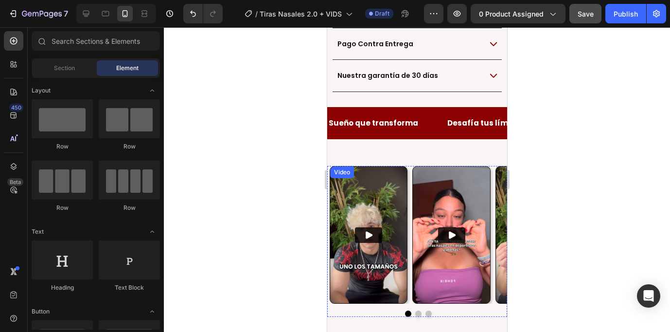
click at [348, 168] on div "Video" at bounding box center [342, 172] width 20 height 9
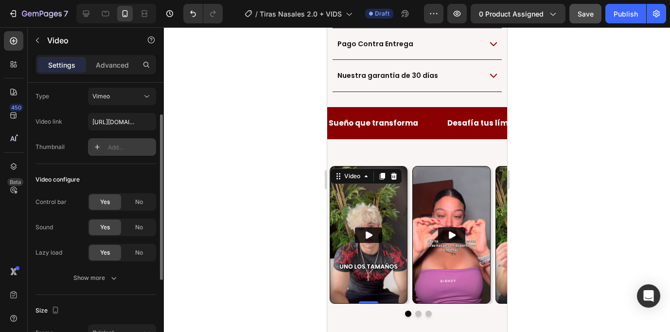
scroll to position [40, 0]
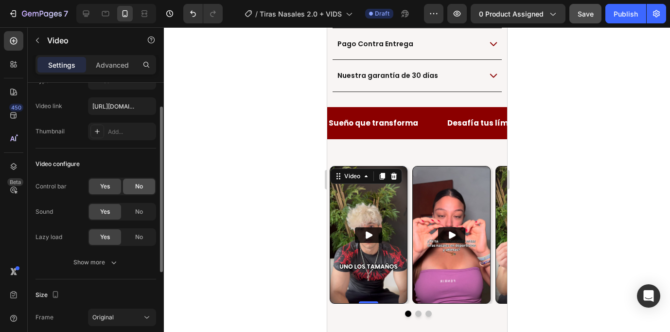
click at [139, 186] on span "No" at bounding box center [139, 186] width 8 height 9
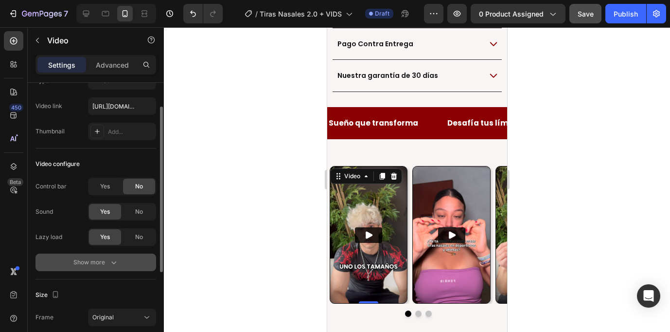
click at [112, 258] on icon "button" at bounding box center [114, 262] width 10 height 10
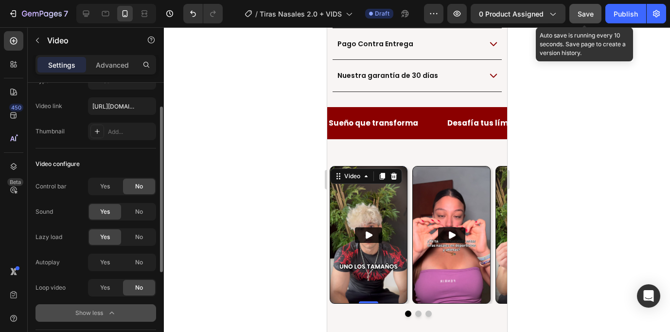
click at [584, 17] on span "Save" at bounding box center [586, 14] width 16 height 8
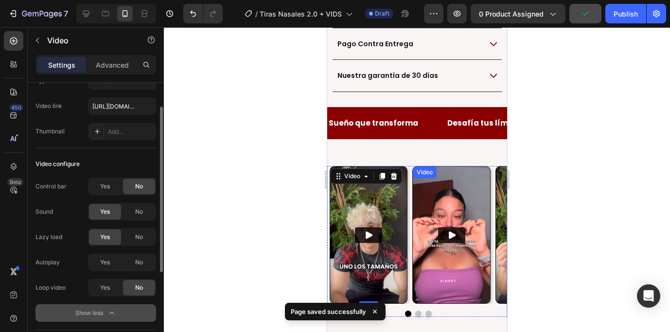
click at [426, 168] on div "Video" at bounding box center [425, 172] width 20 height 9
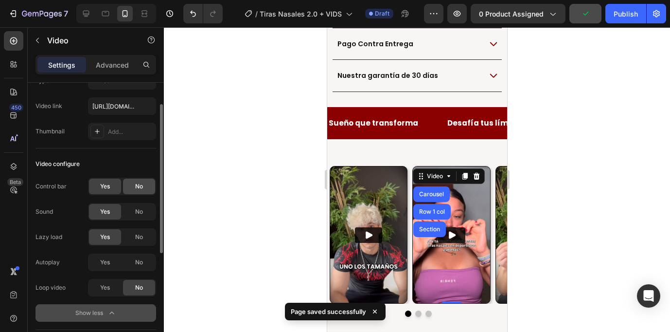
click at [145, 190] on div "No" at bounding box center [139, 187] width 32 height 16
click at [501, 166] on div "Video" at bounding box center [534, 235] width 78 height 138
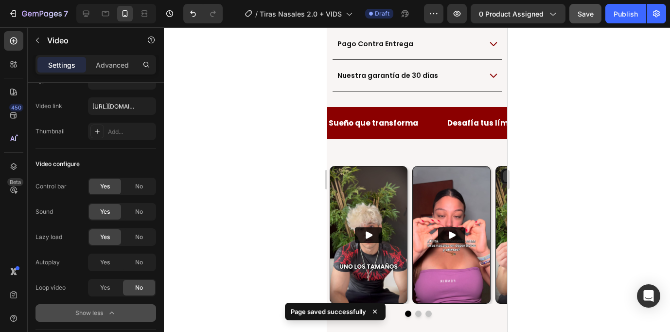
click at [503, 170] on div "Video" at bounding box center [522, 176] width 39 height 12
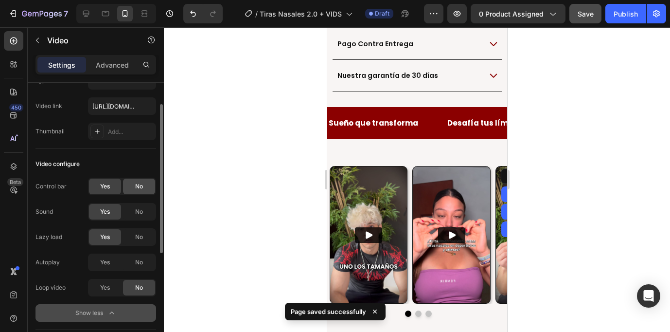
click at [134, 183] on div "No" at bounding box center [139, 187] width 32 height 16
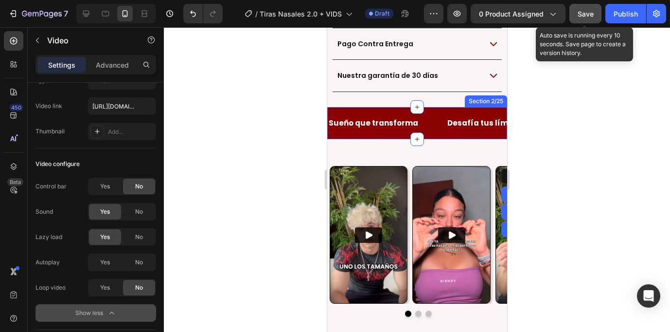
click at [584, 18] on div "Save" at bounding box center [586, 14] width 16 height 10
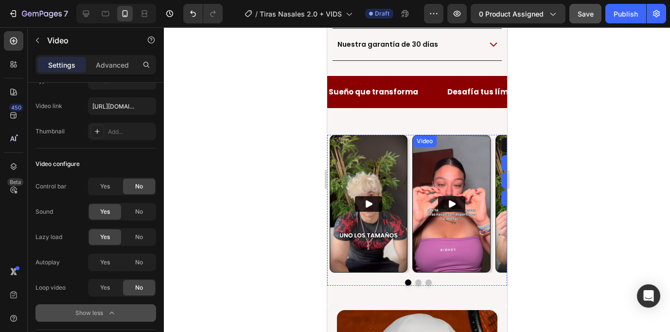
scroll to position [704, 0]
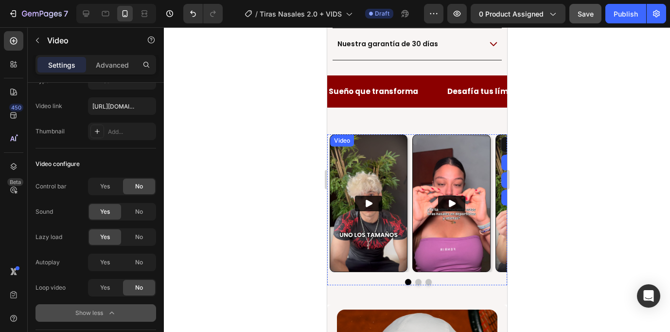
click at [370, 198] on icon "Play" at bounding box center [368, 203] width 10 height 10
